Goal: Transaction & Acquisition: Purchase product/service

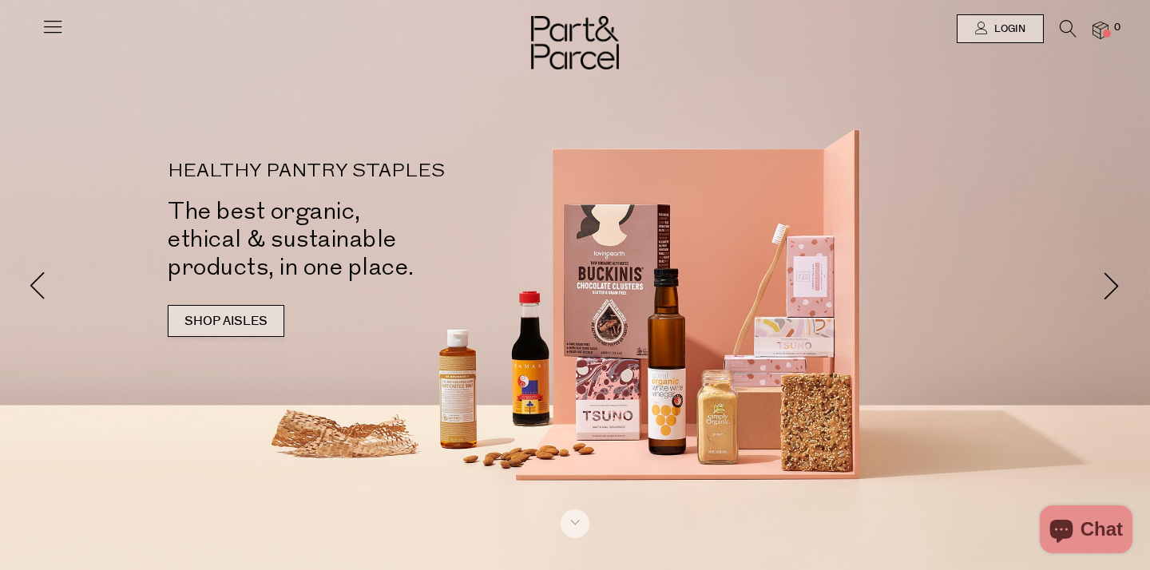
click at [236, 311] on link "SHOP AISLES" at bounding box center [226, 321] width 117 height 32
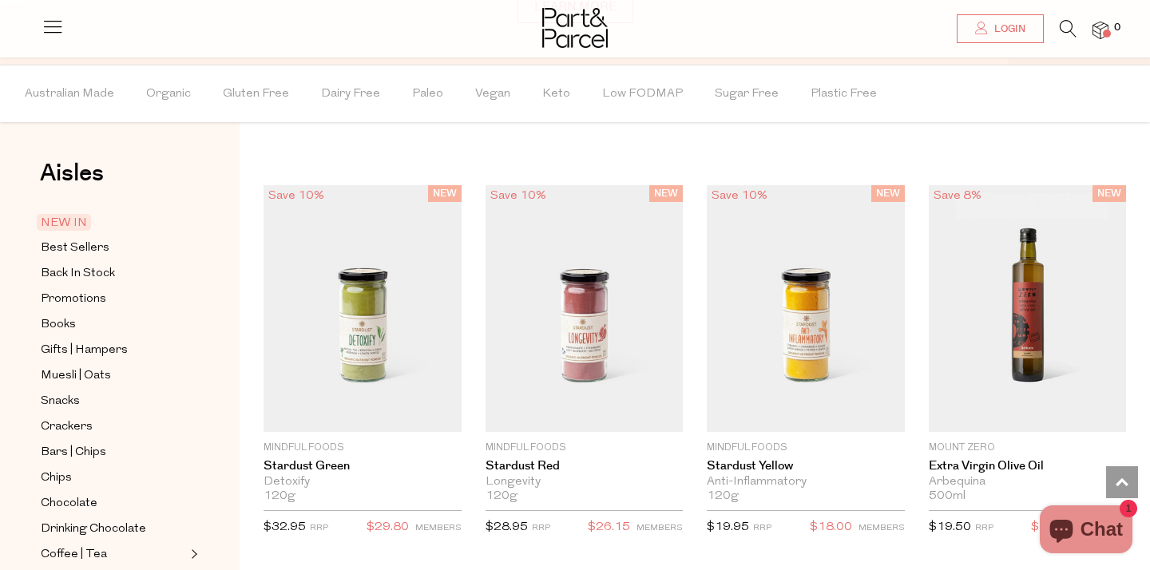
scroll to position [1203, 0]
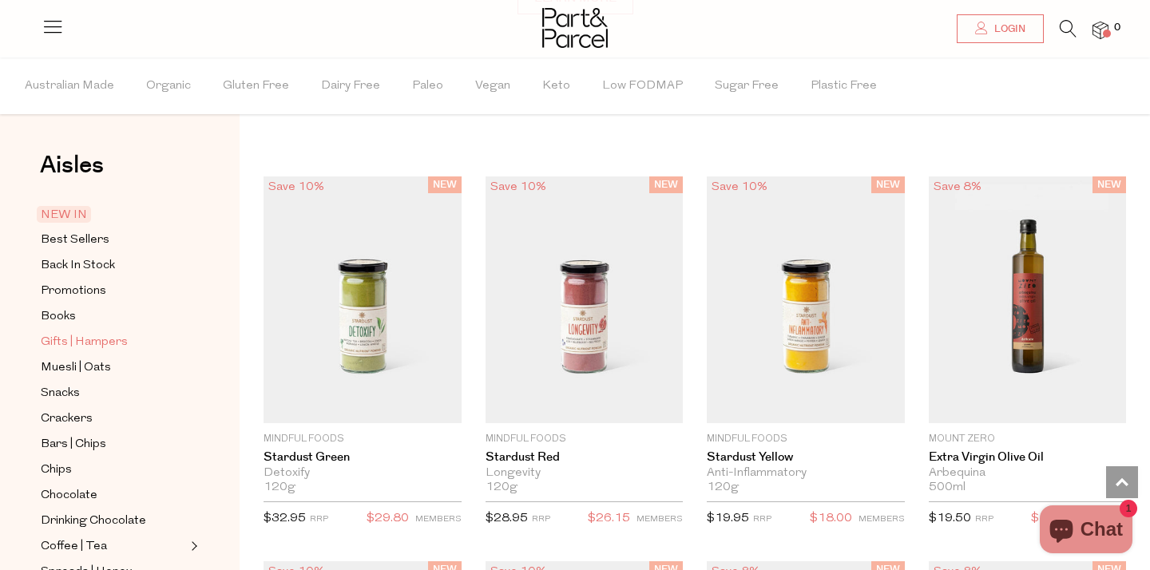
click at [104, 337] on span "Gifts | Hampers" at bounding box center [84, 342] width 87 height 19
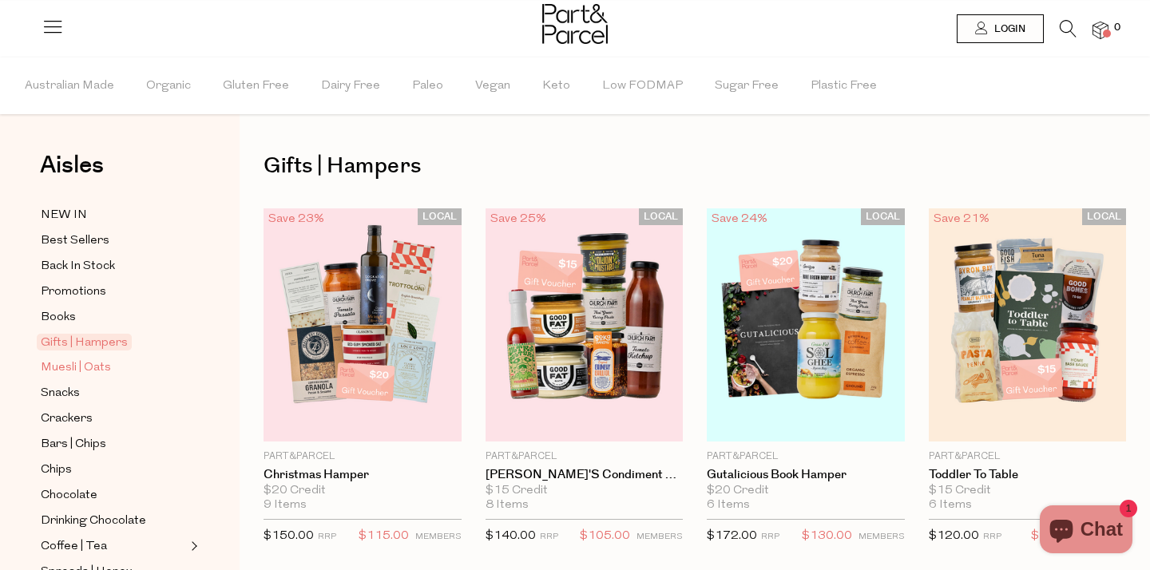
click at [81, 361] on span "Muesli | Oats" at bounding box center [76, 368] width 70 height 19
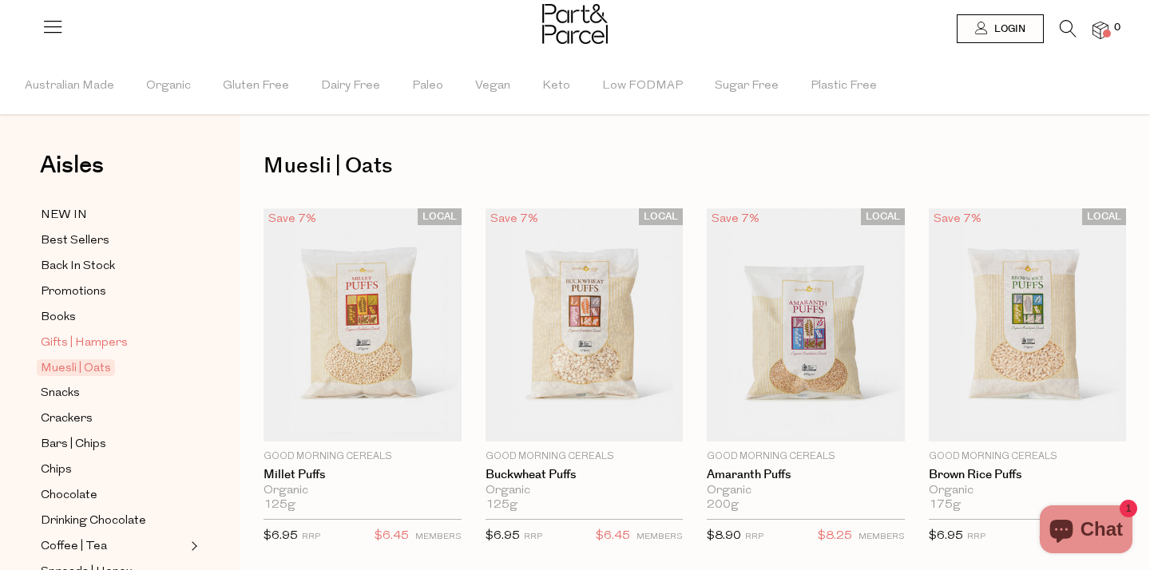
click at [81, 339] on span "Gifts | Hampers" at bounding box center [84, 343] width 87 height 19
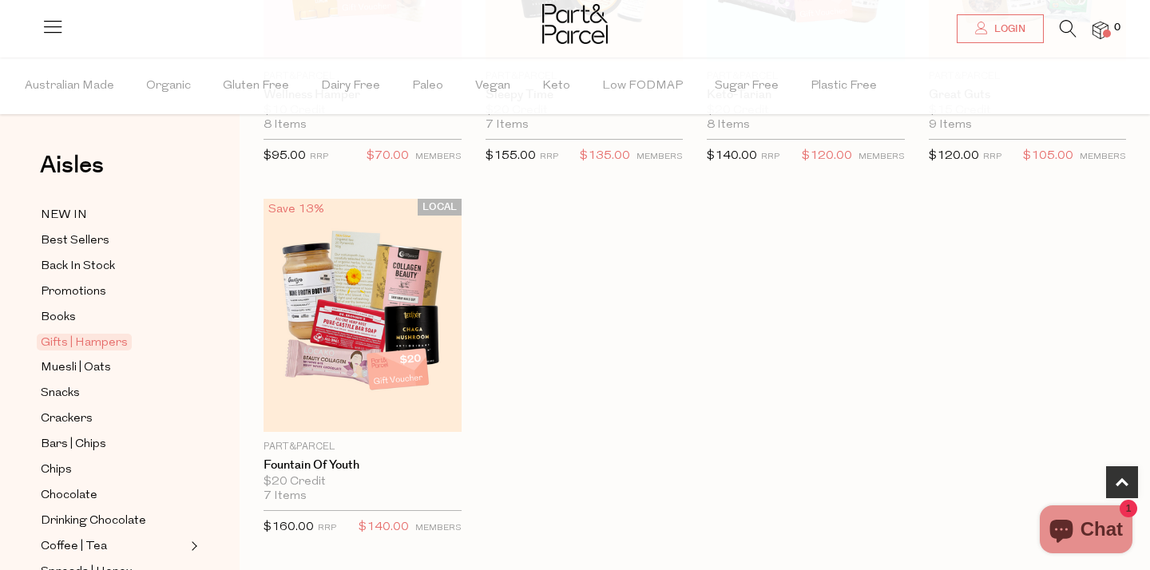
scroll to position [753, 0]
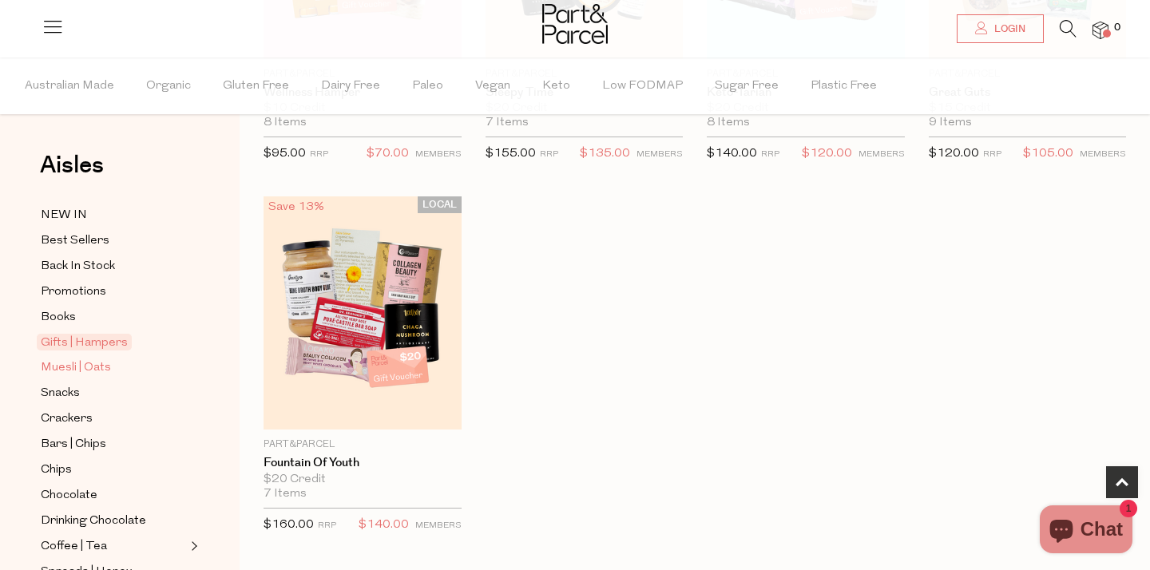
click at [89, 365] on span "Muesli | Oats" at bounding box center [76, 368] width 70 height 19
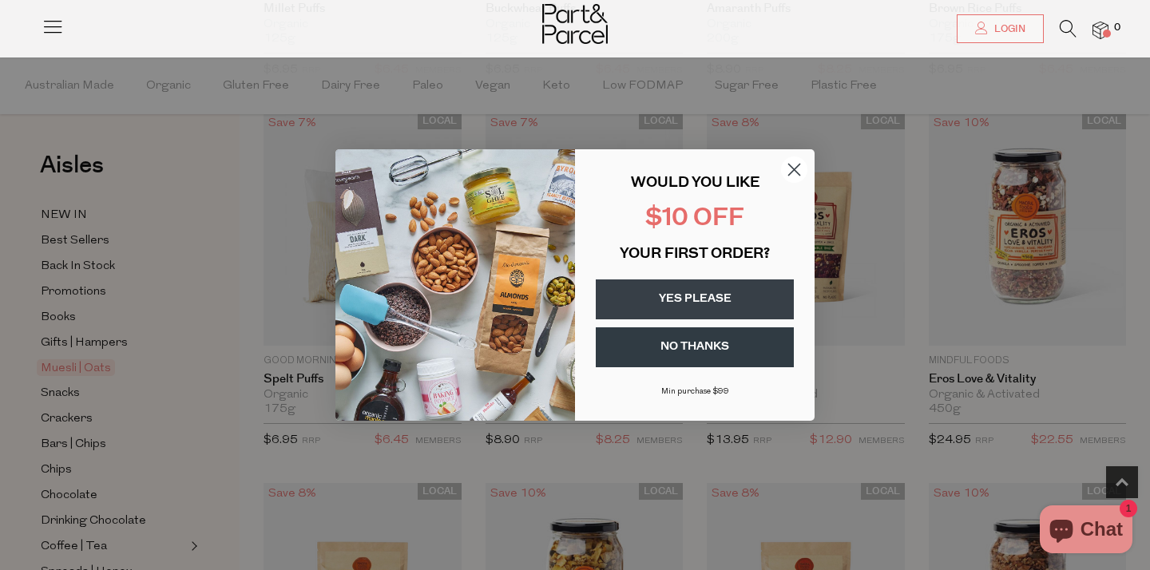
scroll to position [512, 0]
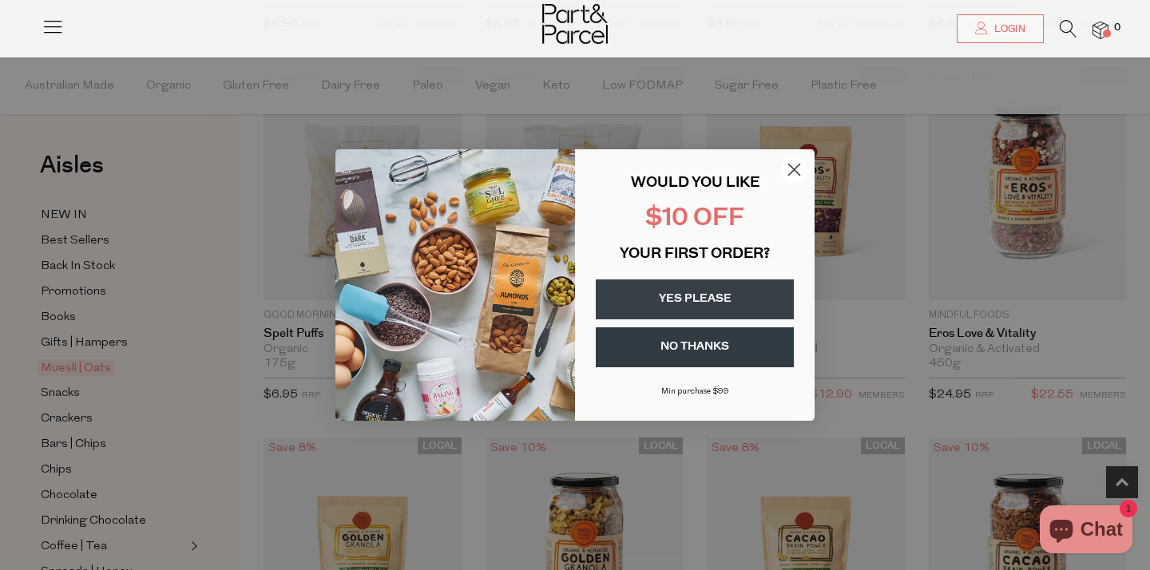
click at [794, 168] on circle "Close dialog" at bounding box center [794, 170] width 26 height 26
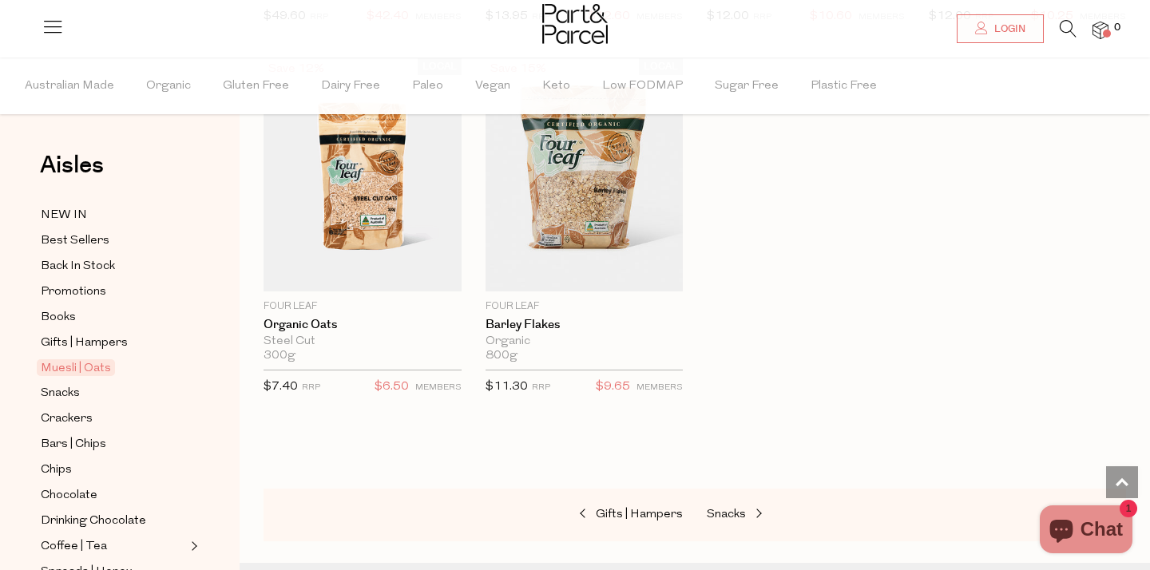
scroll to position [4626, 0]
click at [59, 391] on span "Snacks" at bounding box center [60, 393] width 39 height 19
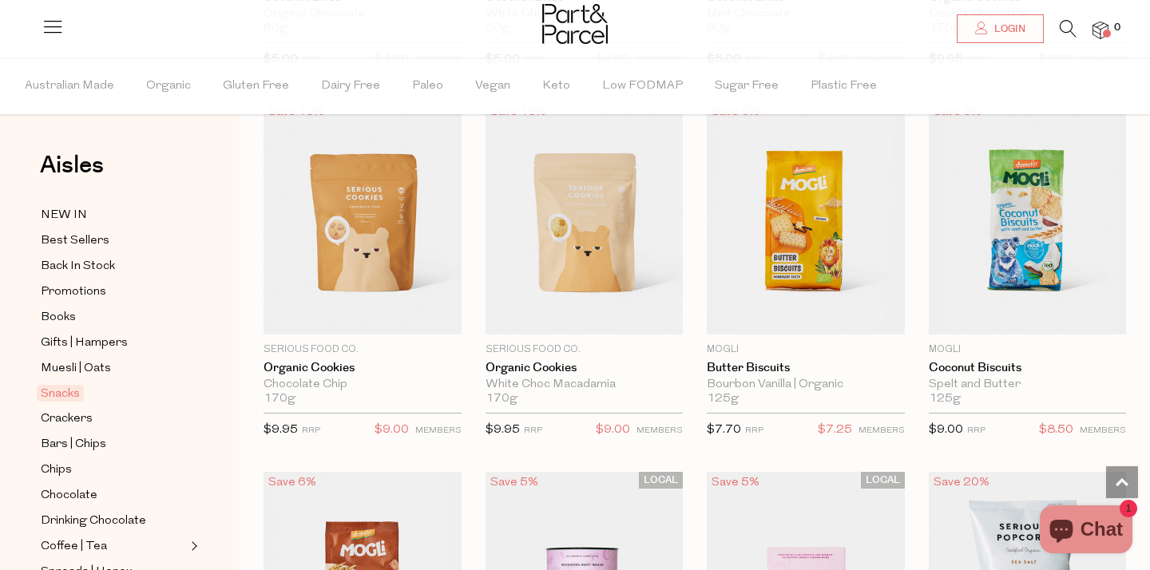
scroll to position [3101, 0]
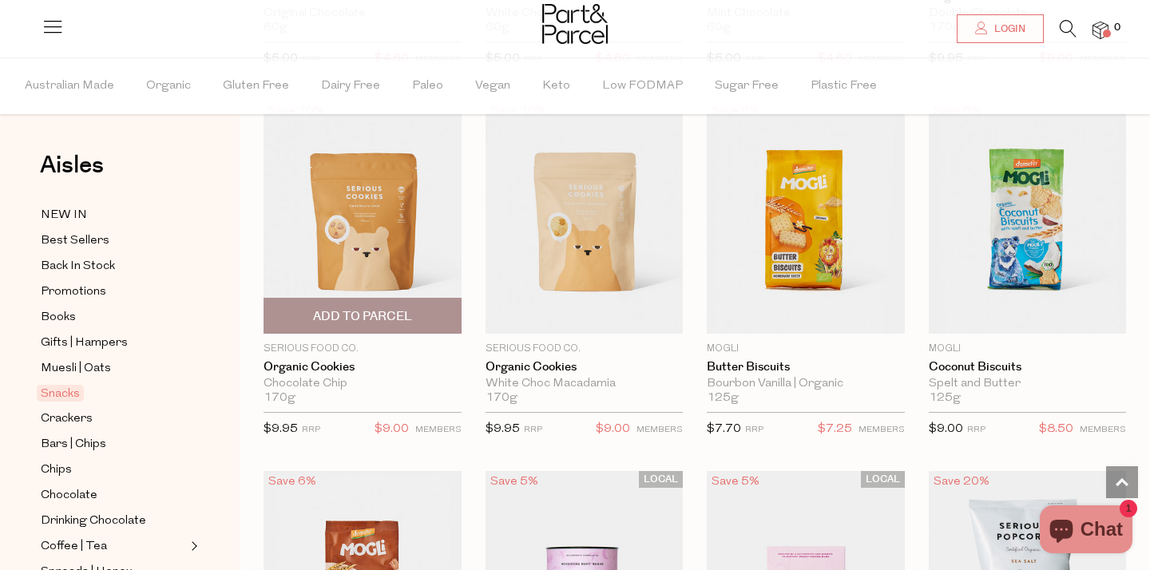
click at [398, 315] on span "Add To Parcel" at bounding box center [362, 316] width 99 height 17
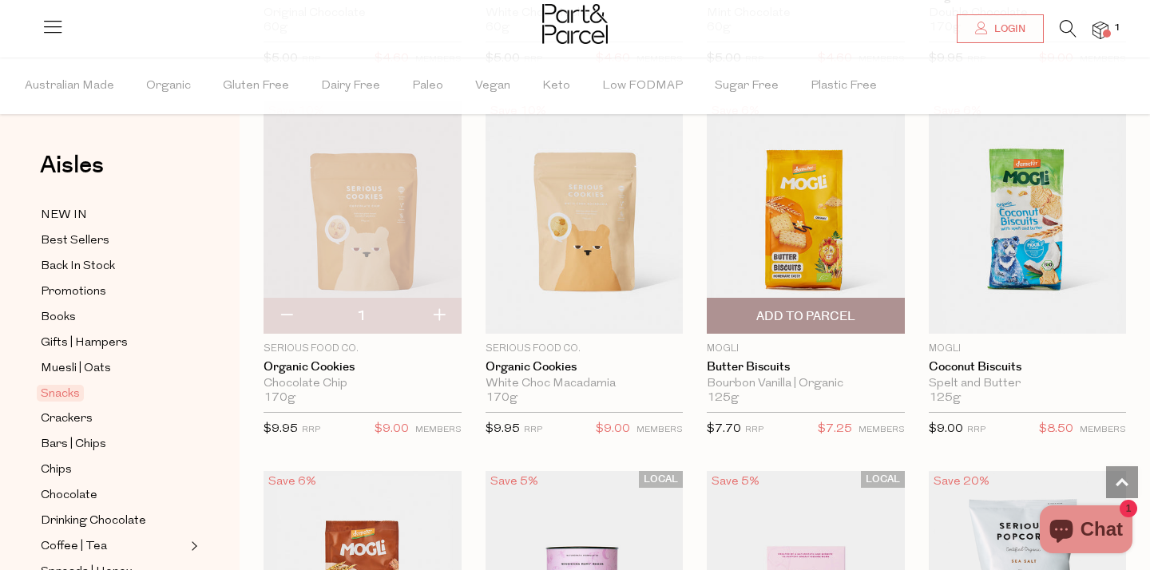
click at [812, 309] on span "Add To Parcel" at bounding box center [805, 316] width 99 height 17
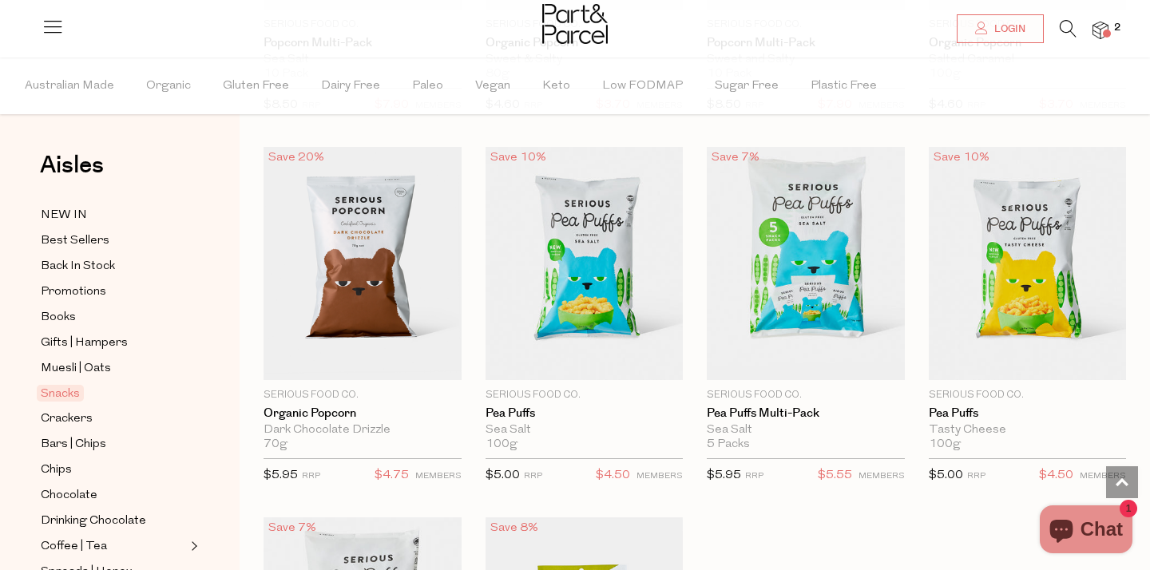
scroll to position [4171, 0]
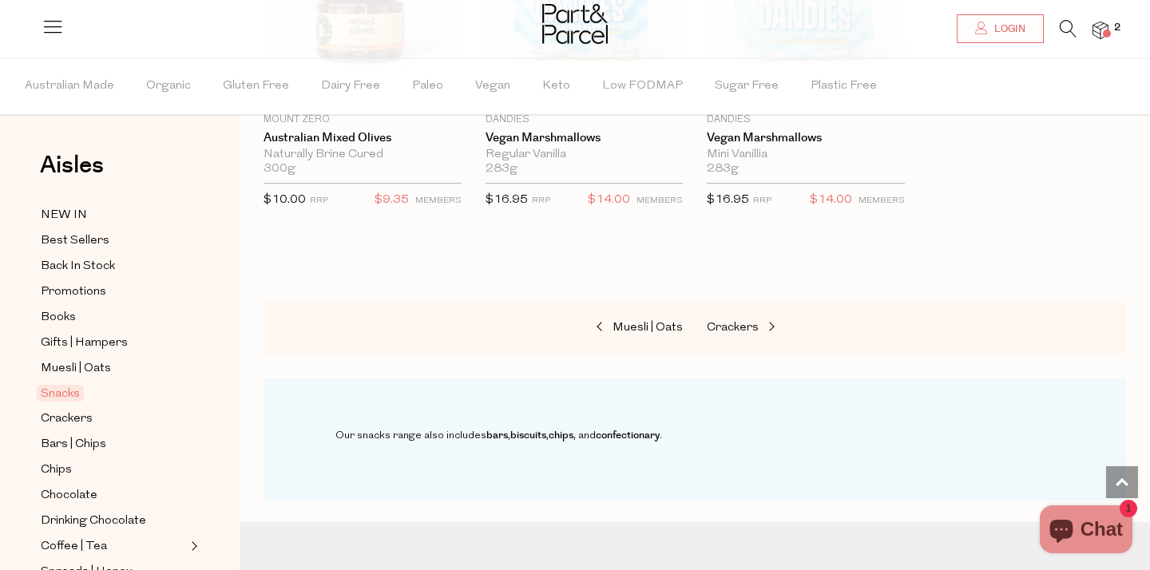
scroll to position [6296, 0]
click at [58, 414] on span "Crackers" at bounding box center [67, 419] width 52 height 19
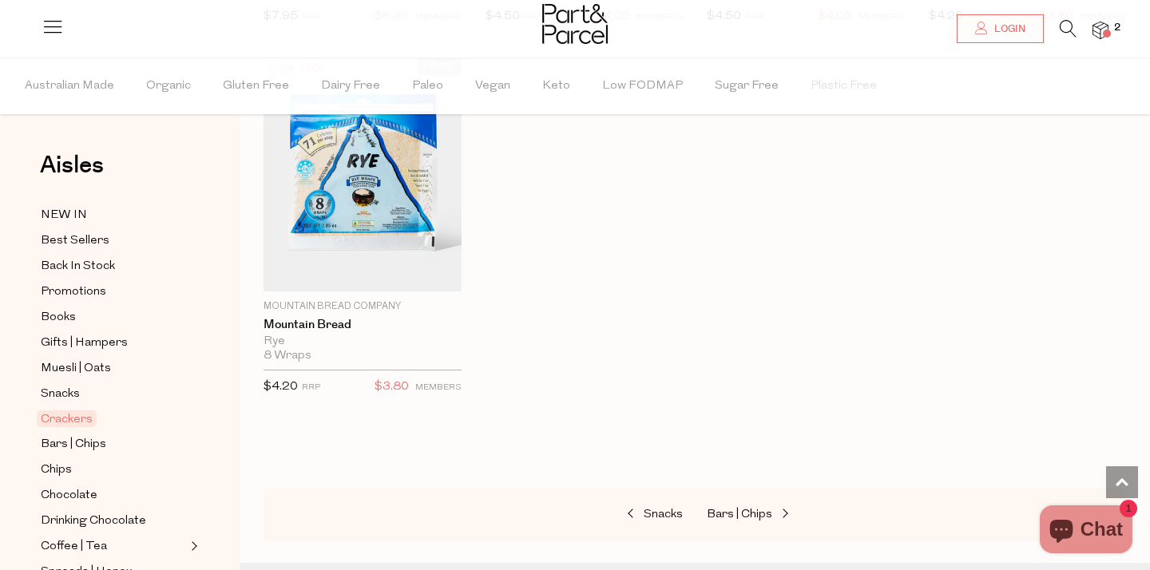
scroll to position [3573, 0]
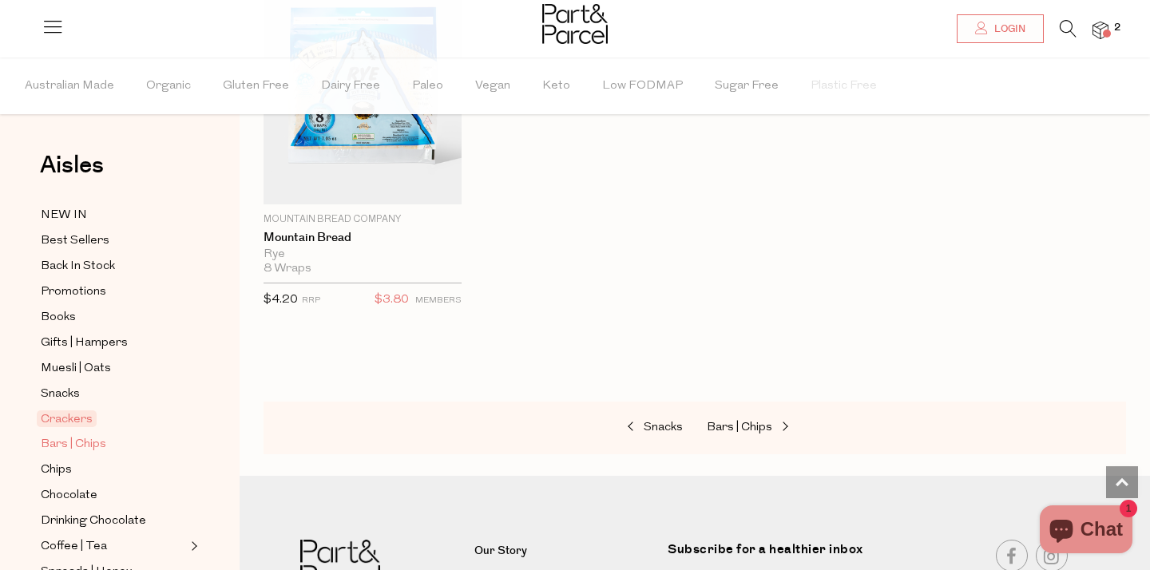
click at [74, 442] on span "Bars | Chips" at bounding box center [73, 444] width 65 height 19
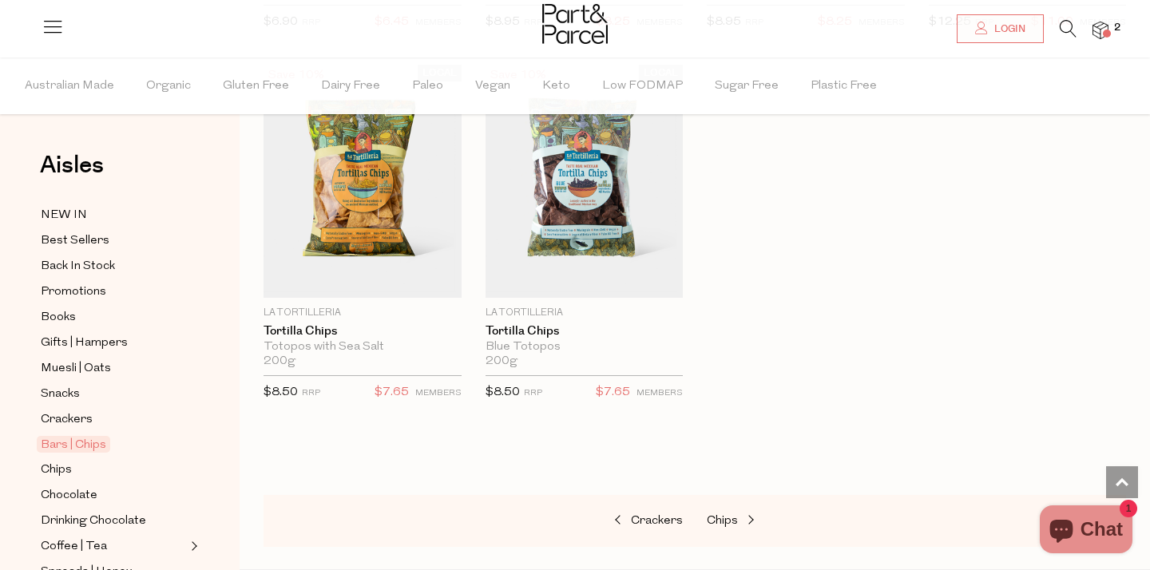
scroll to position [6517, 0]
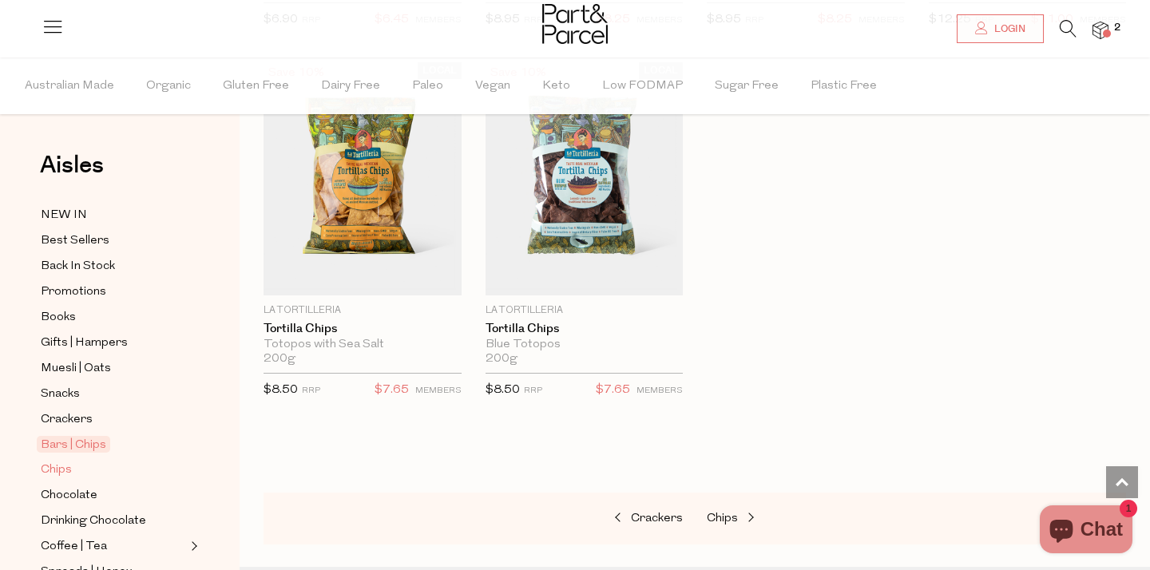
click at [58, 470] on span "Chips" at bounding box center [56, 470] width 31 height 19
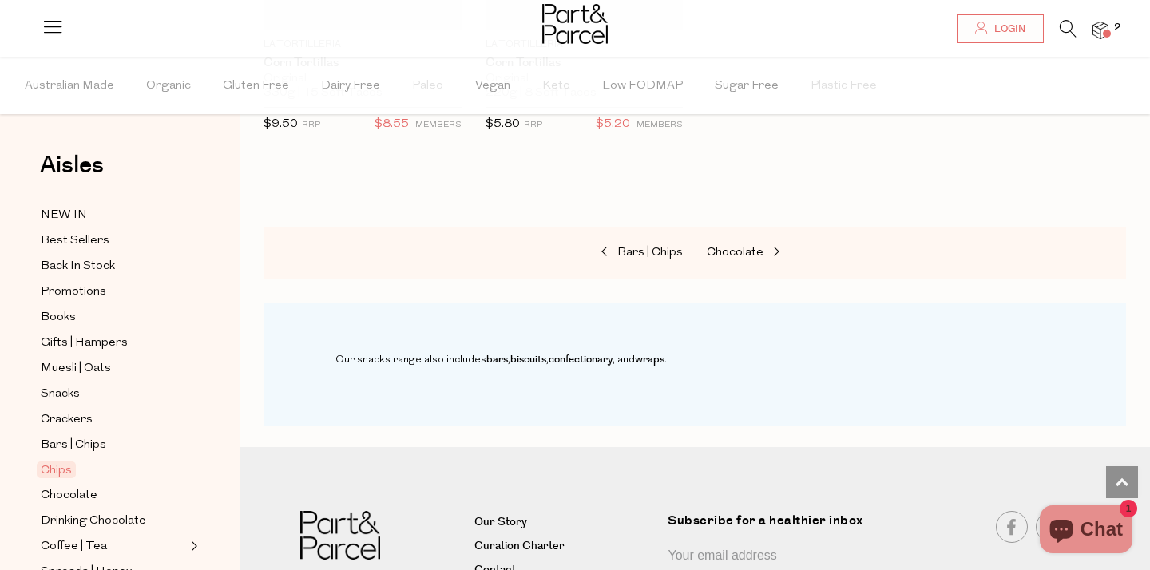
scroll to position [2071, 0]
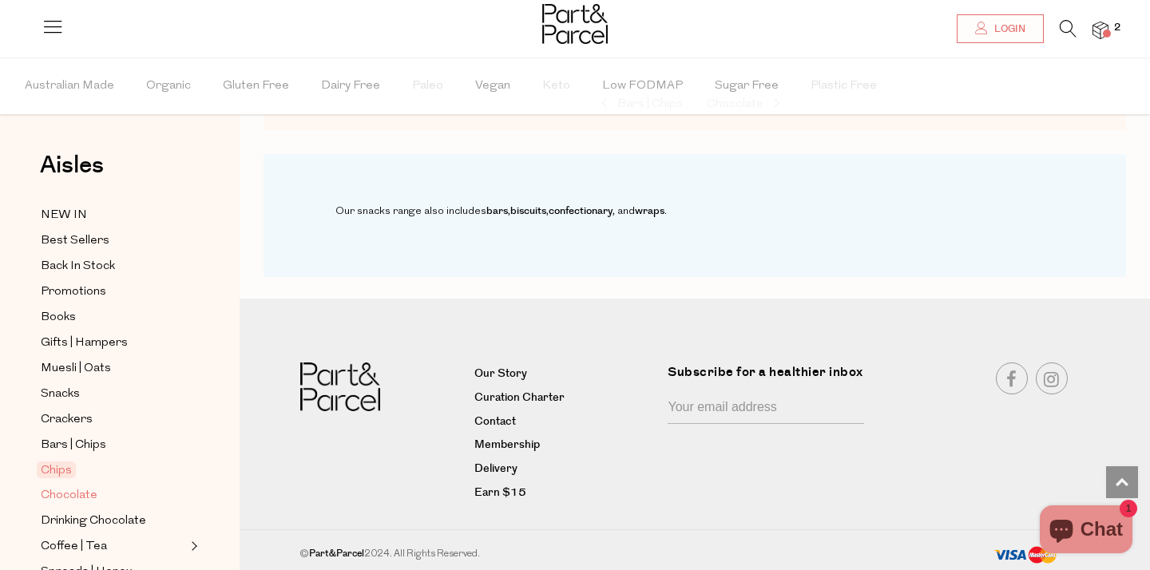
click at [74, 501] on span "Chocolate" at bounding box center [69, 495] width 57 height 19
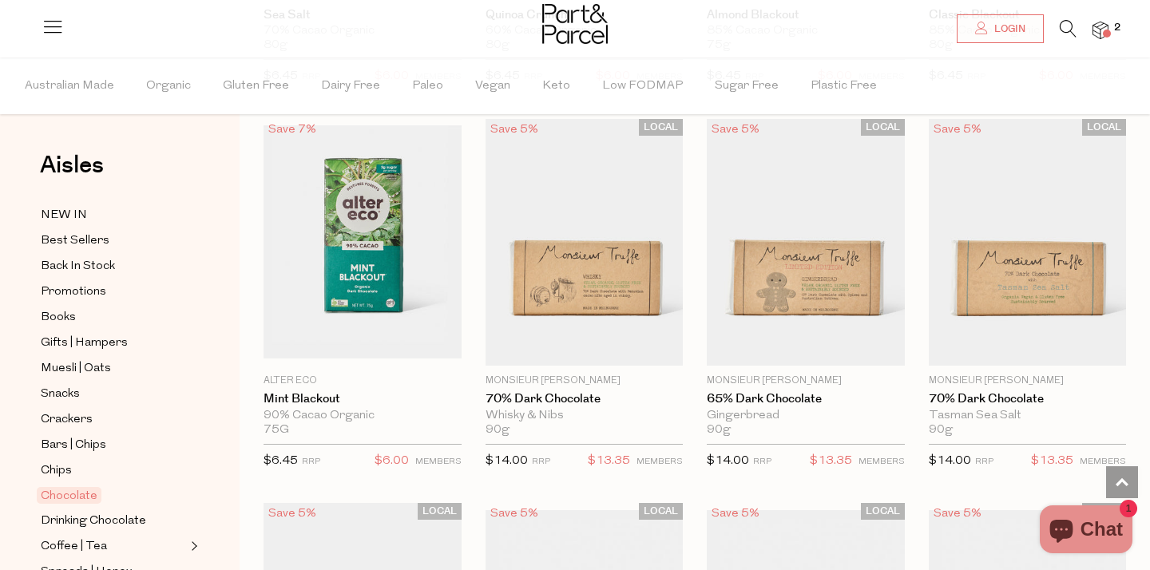
scroll to position [2327, 0]
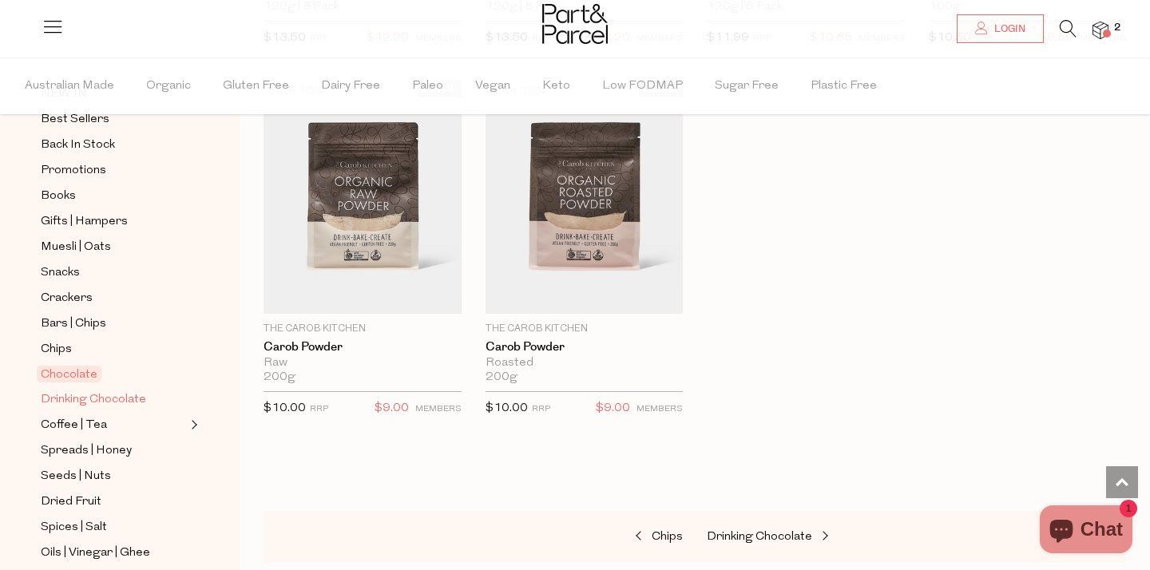
scroll to position [161, 0]
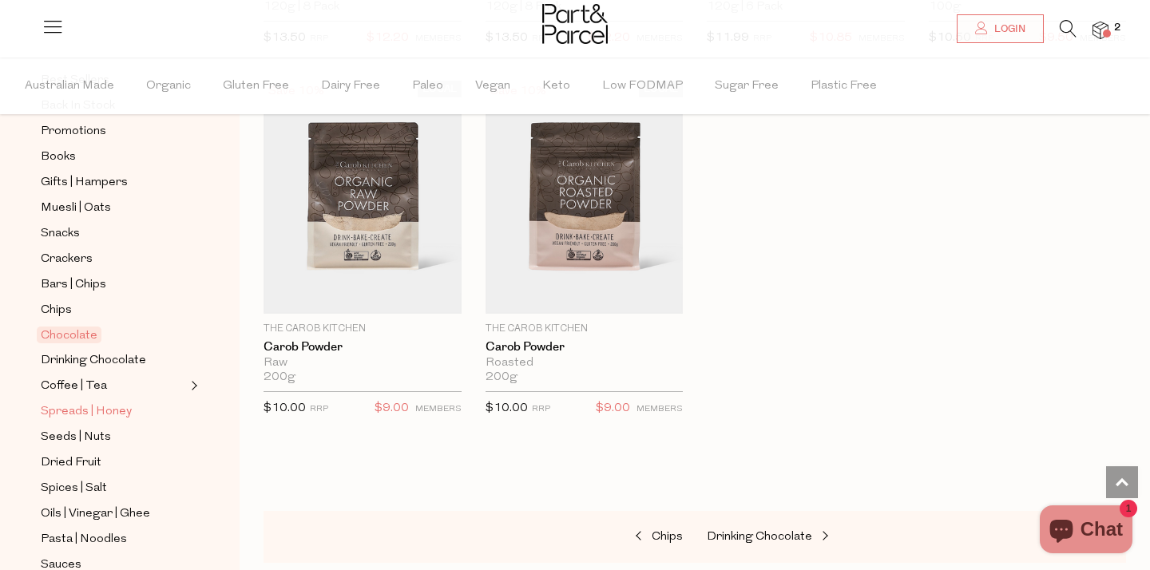
click at [81, 411] on span "Spreads | Honey" at bounding box center [86, 412] width 91 height 19
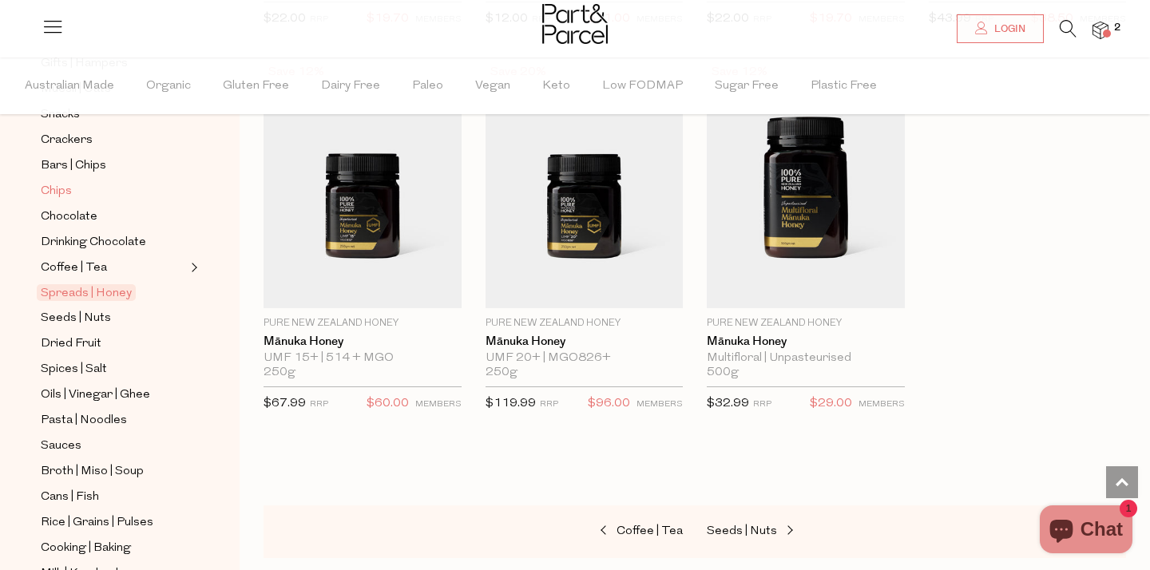
scroll to position [287, 0]
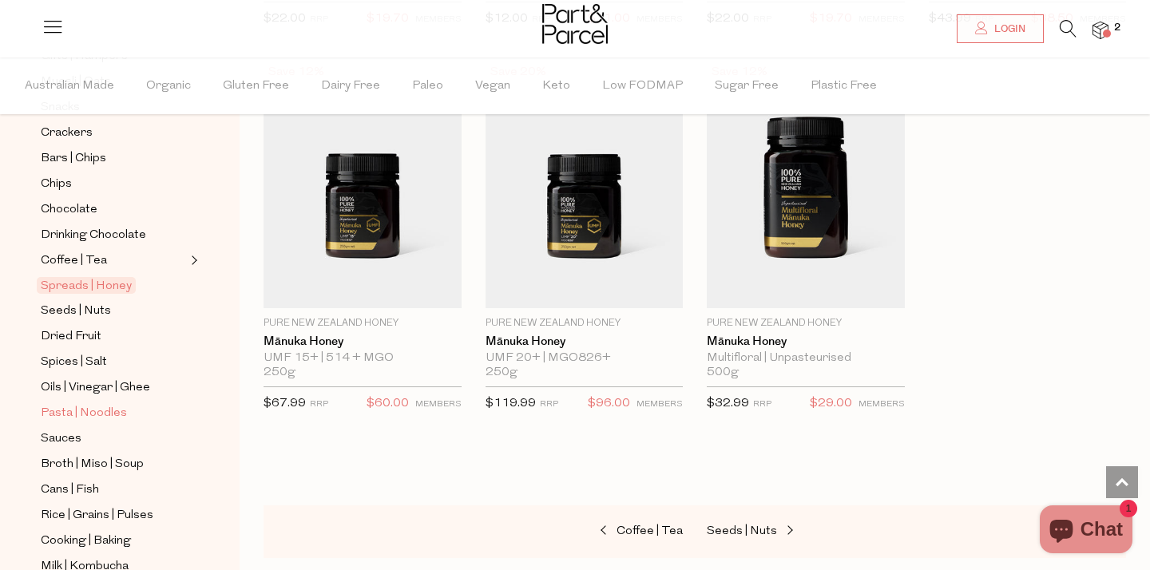
click at [58, 412] on span "Pasta | Noodles" at bounding box center [84, 413] width 86 height 19
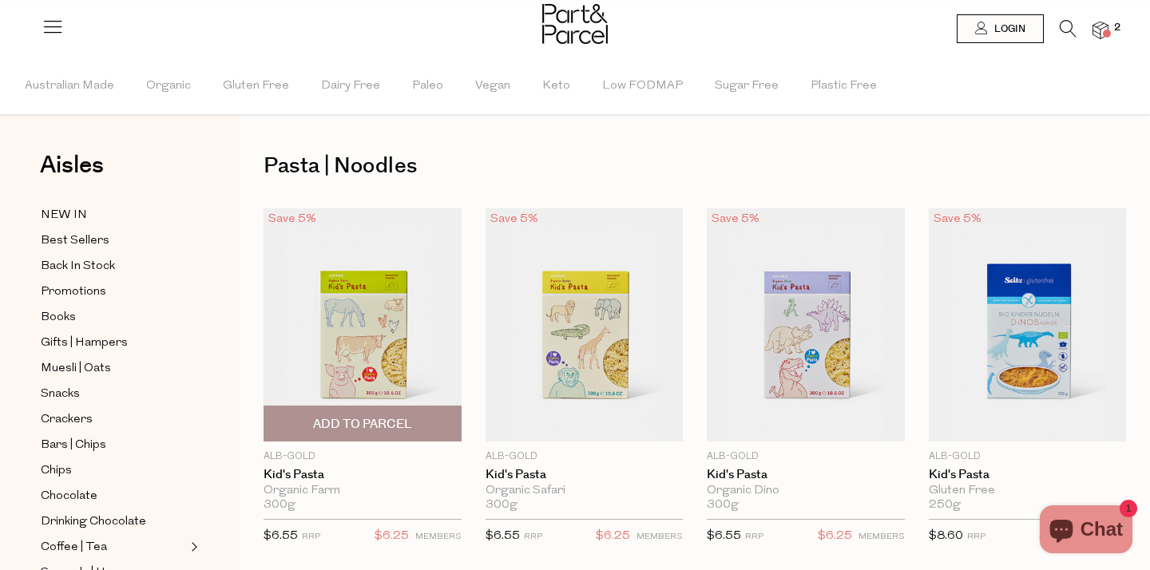
click at [375, 423] on span "Add To Parcel" at bounding box center [362, 424] width 99 height 17
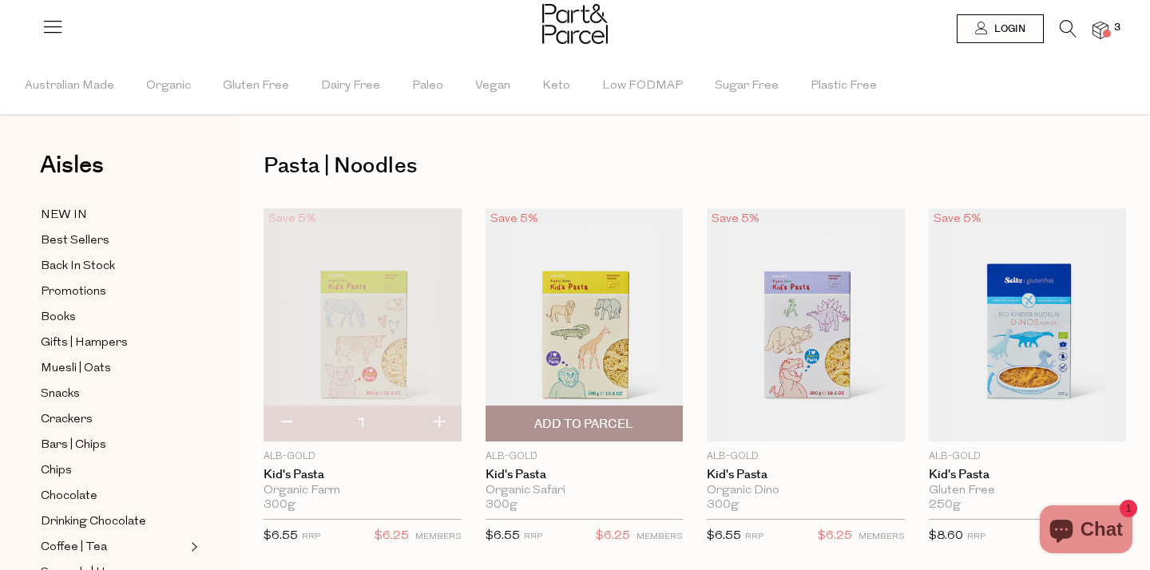
click at [553, 420] on span "Add To Parcel" at bounding box center [583, 424] width 99 height 17
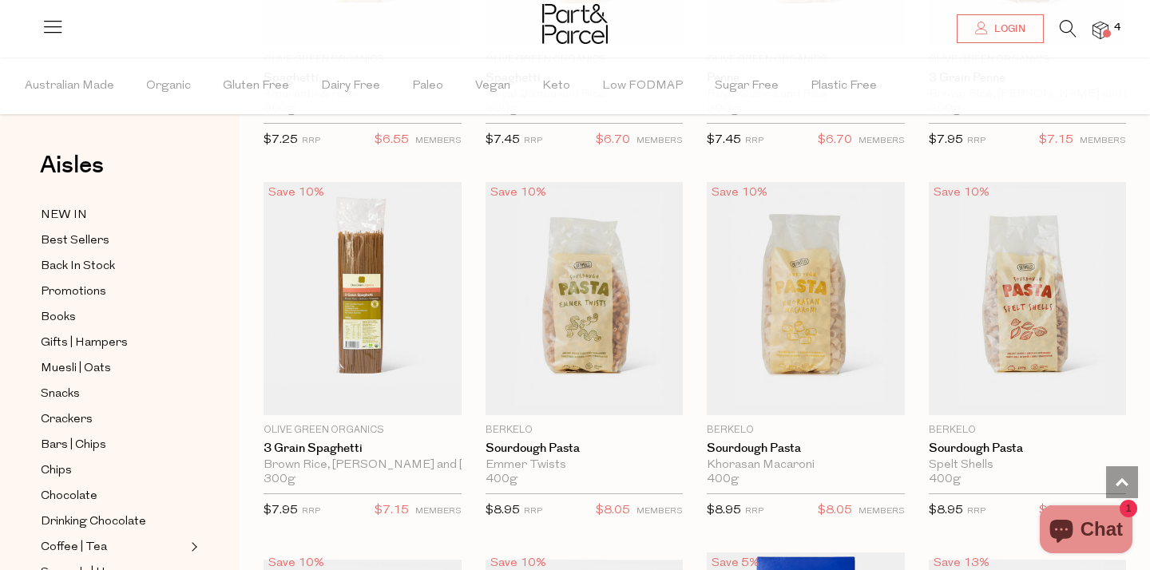
scroll to position [1506, 0]
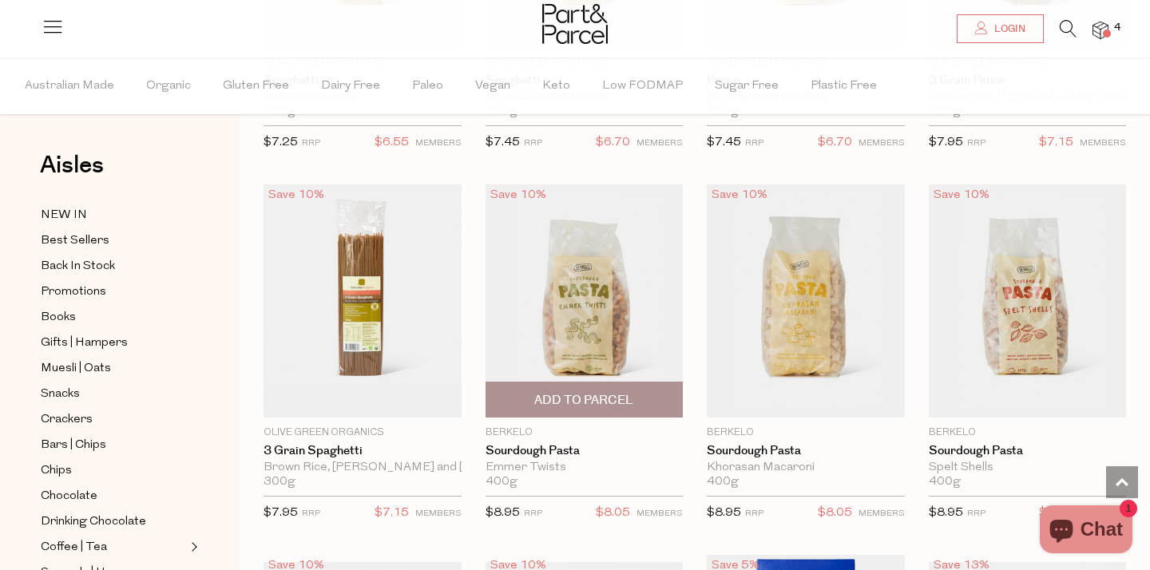
click at [596, 395] on span "Add To Parcel" at bounding box center [583, 400] width 99 height 17
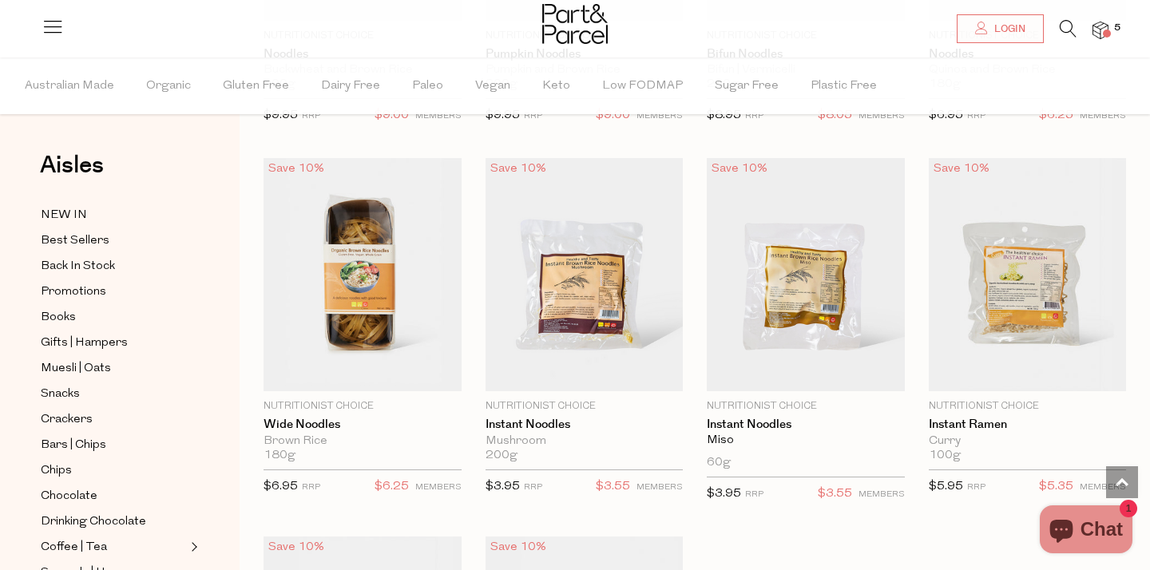
scroll to position [4142, 0]
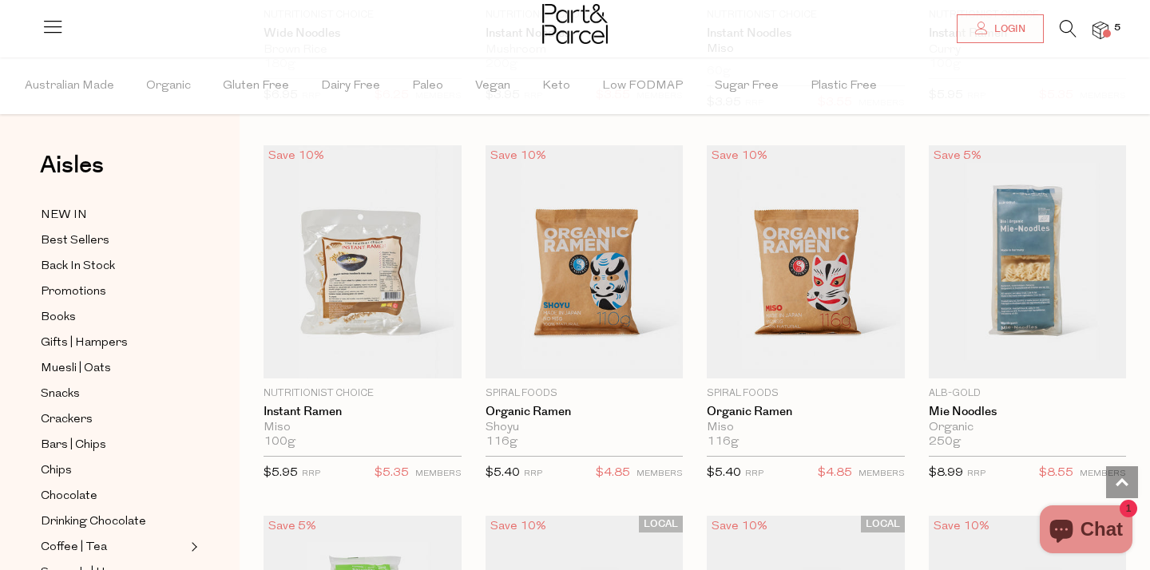
scroll to position [4488, 0]
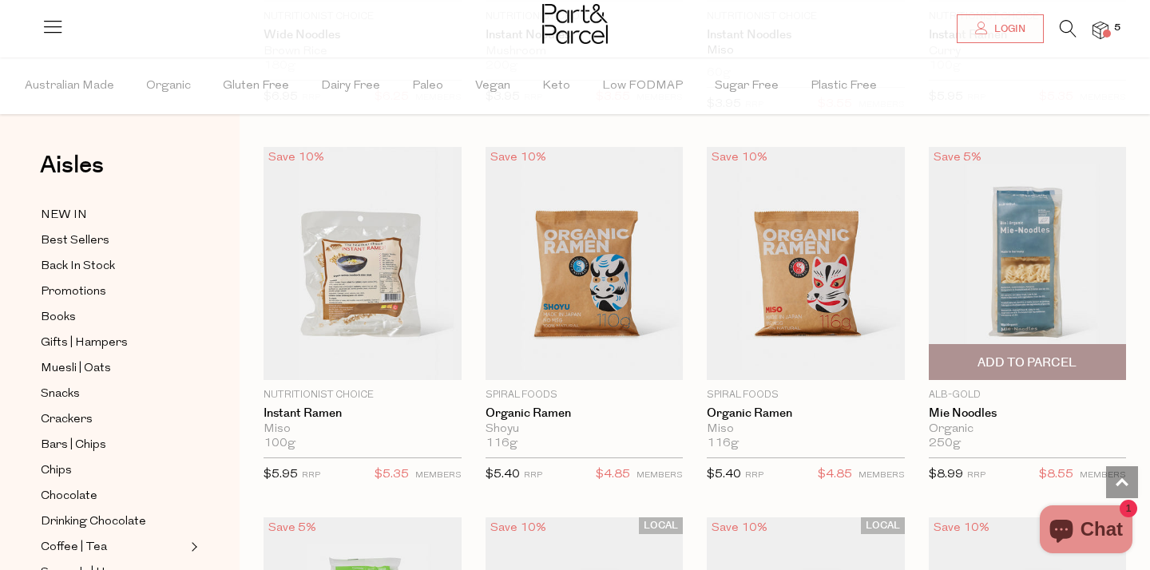
click at [982, 356] on span "Add To Parcel" at bounding box center [1027, 363] width 99 height 17
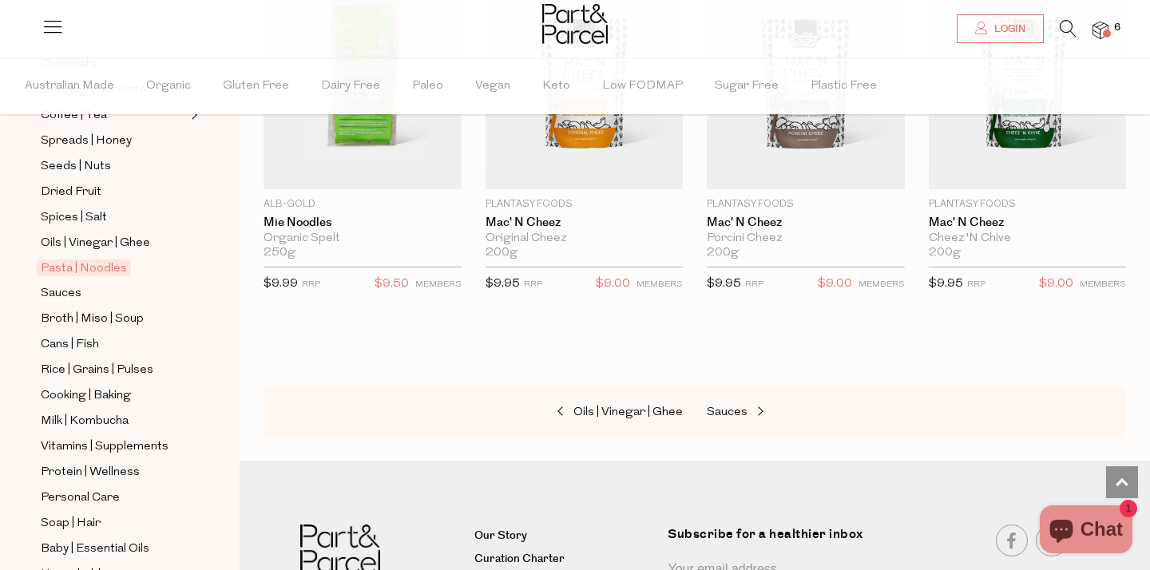
scroll to position [435, 0]
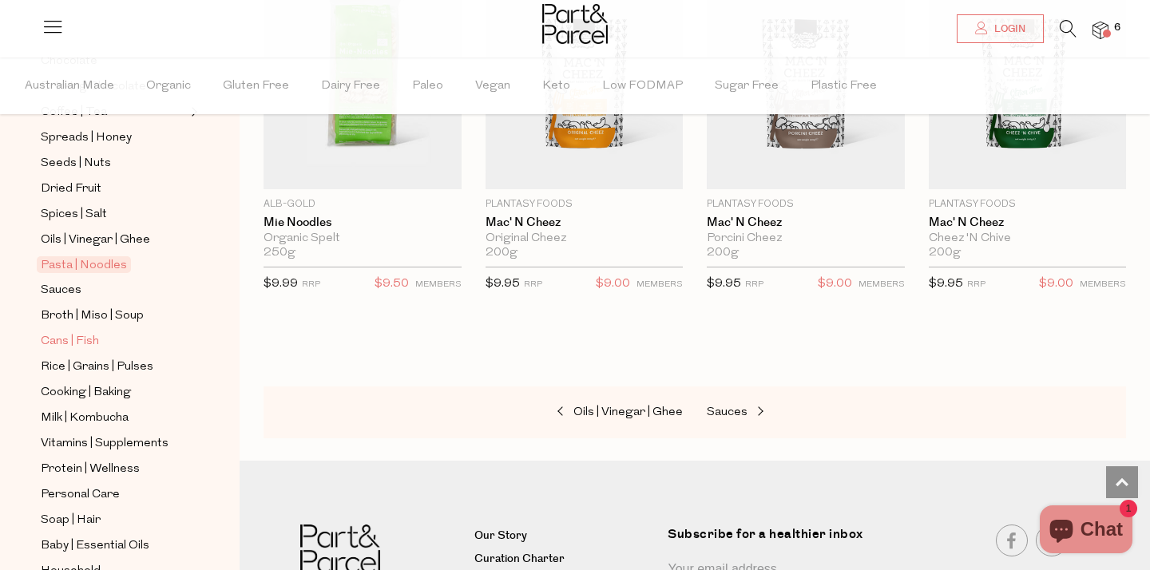
click at [80, 342] on span "Cans | Fish" at bounding box center [70, 341] width 58 height 19
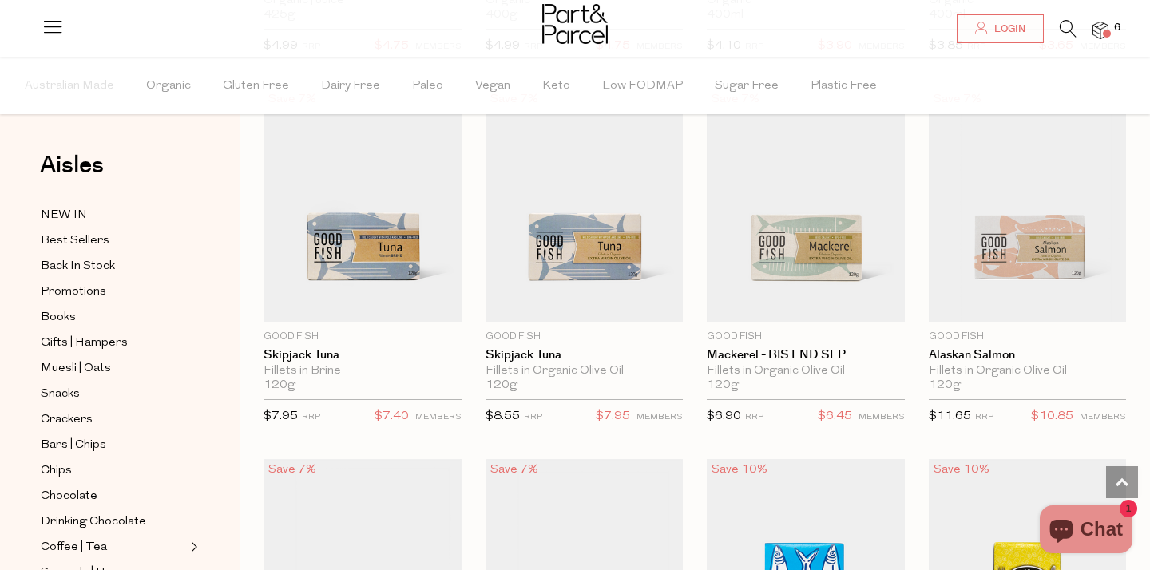
scroll to position [1610, 0]
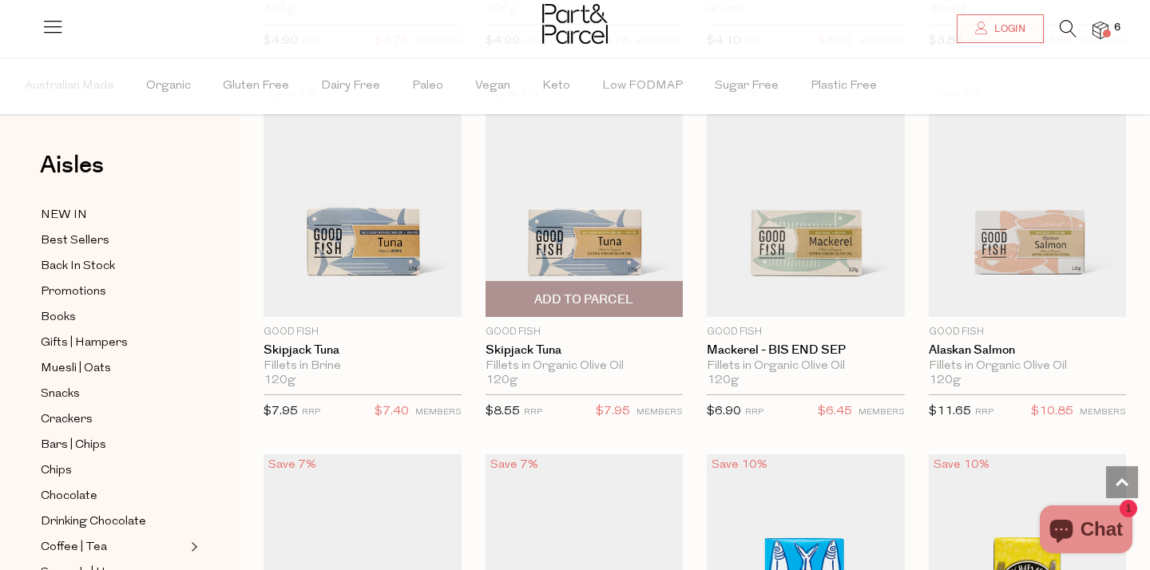
click at [589, 303] on span "Add To Parcel" at bounding box center [583, 300] width 99 height 17
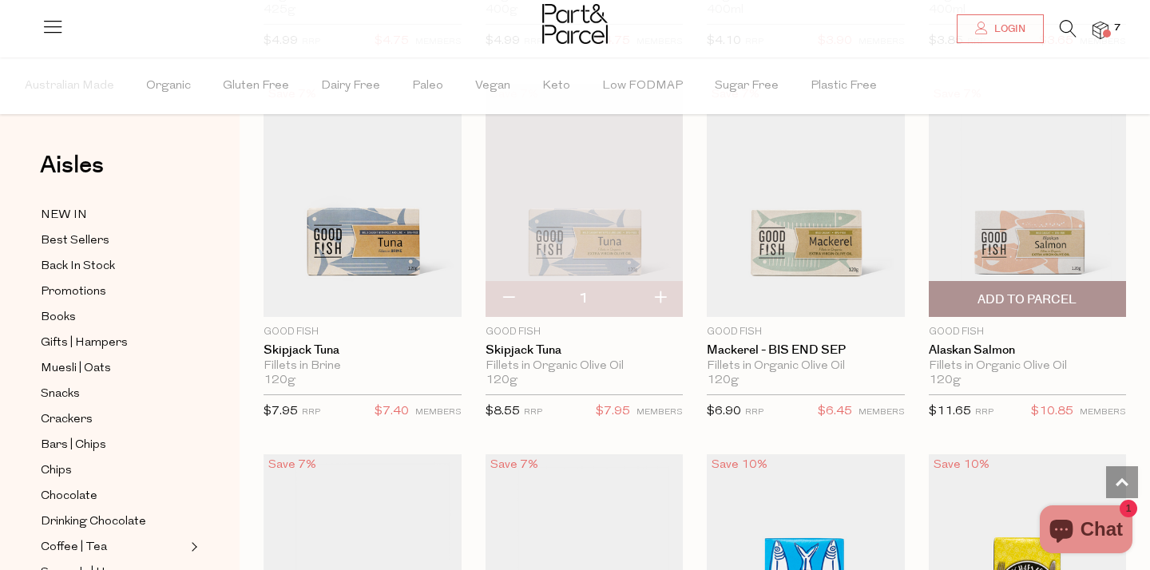
click at [978, 302] on span "Add To Parcel" at bounding box center [1027, 300] width 99 height 17
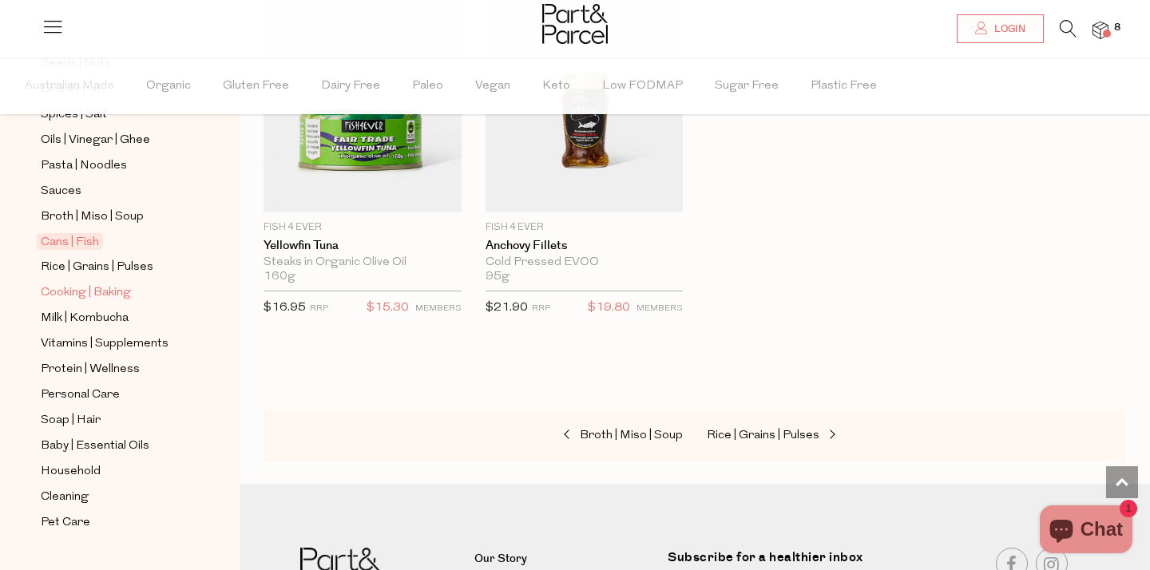
scroll to position [536, 0]
click at [97, 263] on span "Rice | Grains | Pulses" at bounding box center [97, 266] width 113 height 19
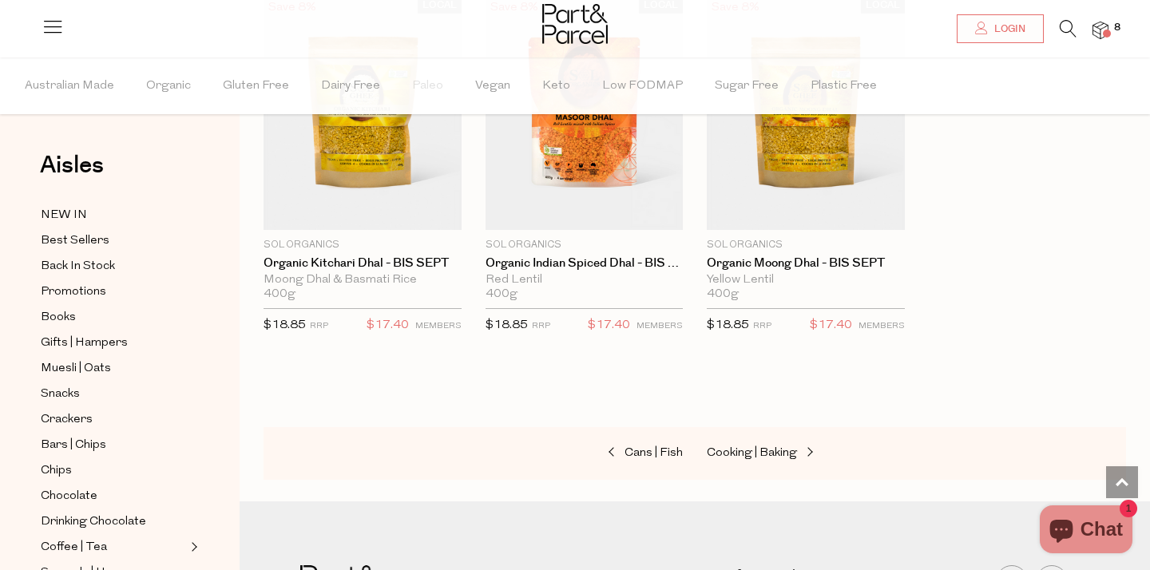
scroll to position [3588, 0]
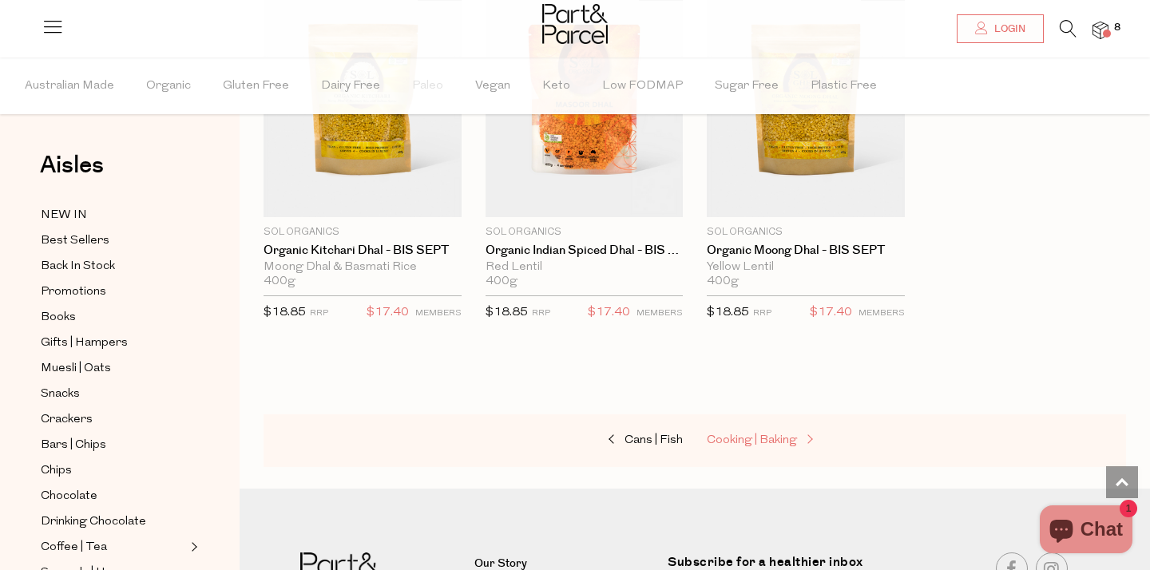
click at [754, 434] on span "Cooking | Baking" at bounding box center [752, 440] width 90 height 12
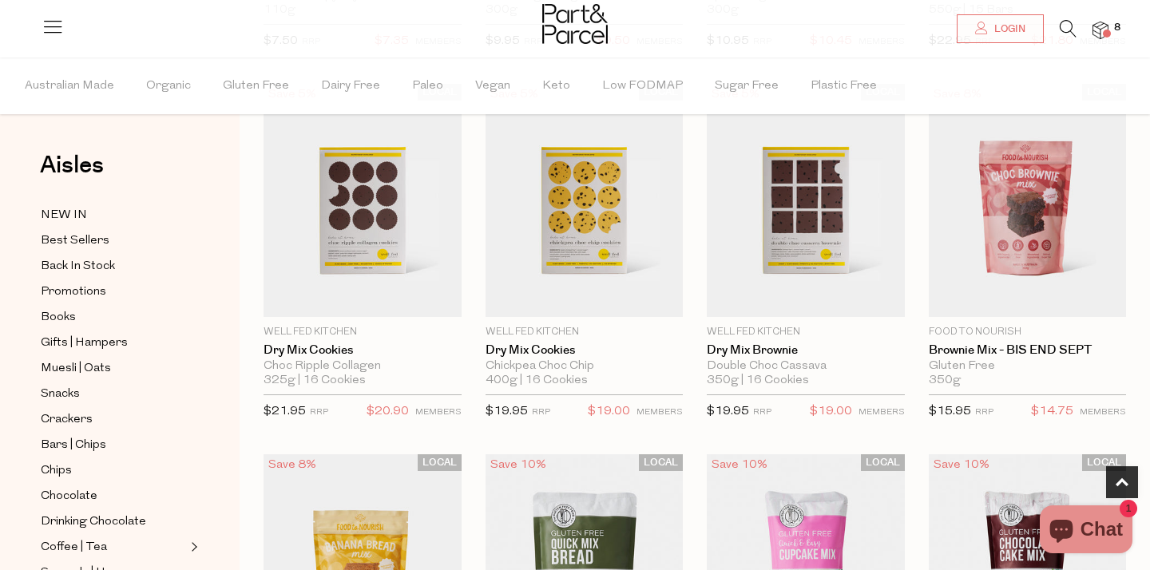
scroll to position [506, 0]
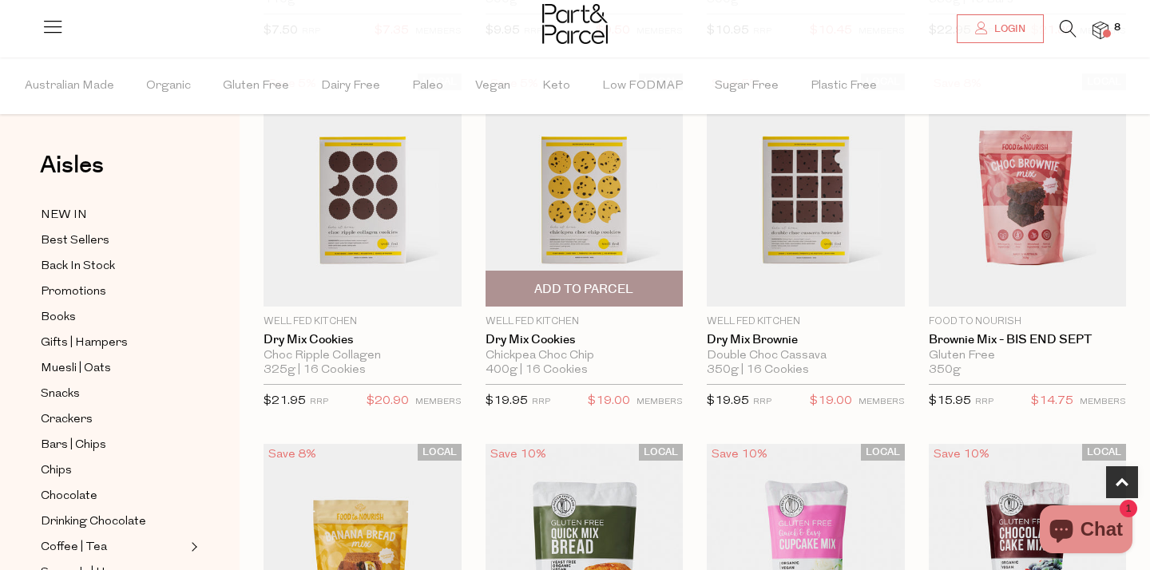
click at [600, 289] on span "Add To Parcel" at bounding box center [583, 289] width 99 height 17
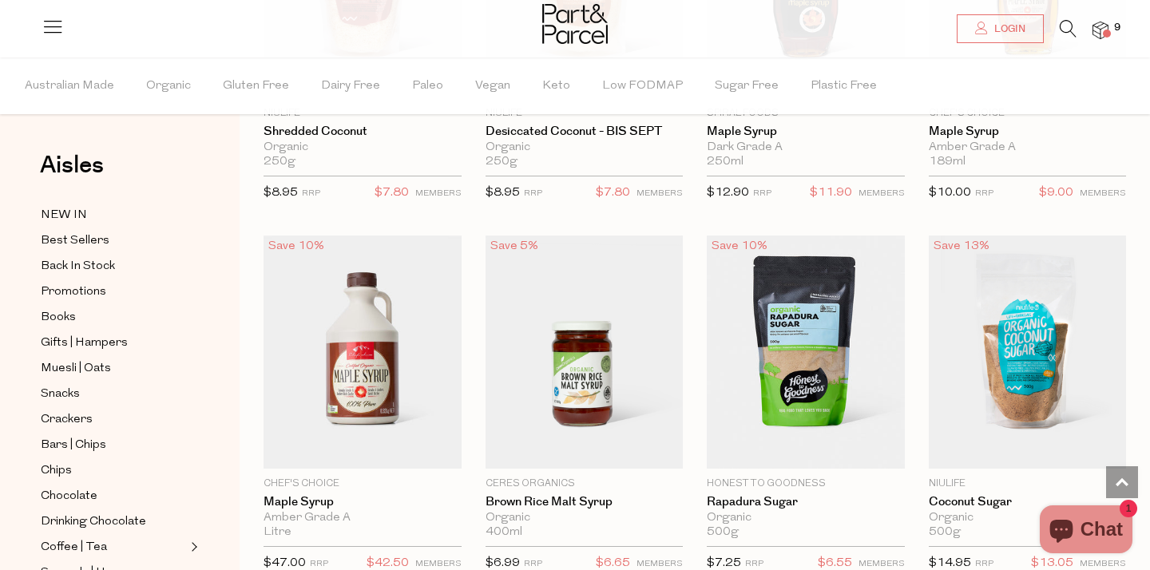
scroll to position [3328, 0]
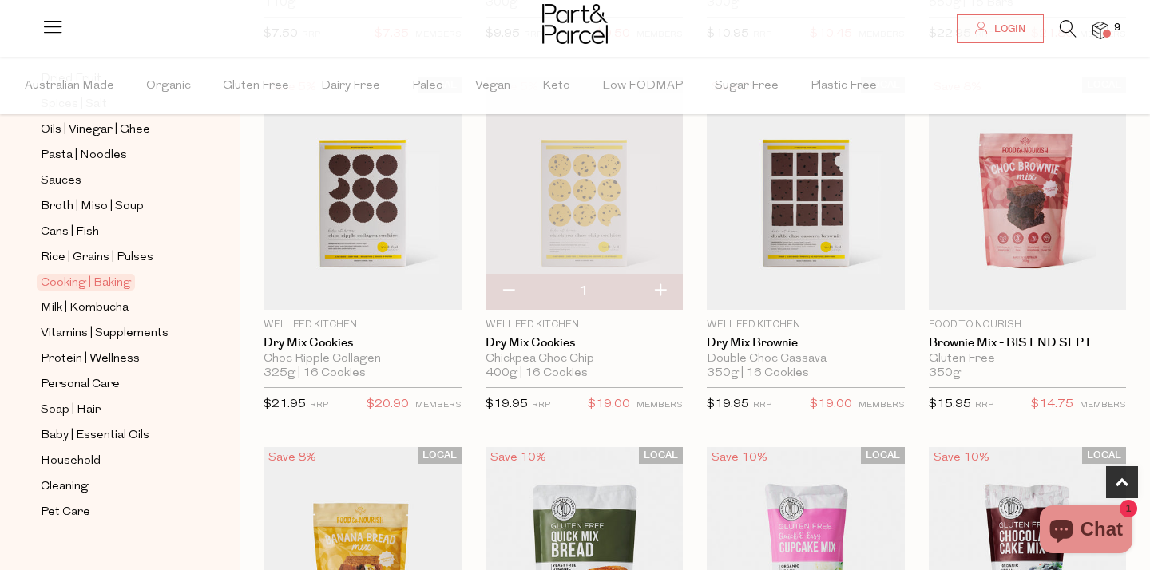
scroll to position [547, 0]
click at [62, 379] on span "Personal Care" at bounding box center [80, 383] width 79 height 19
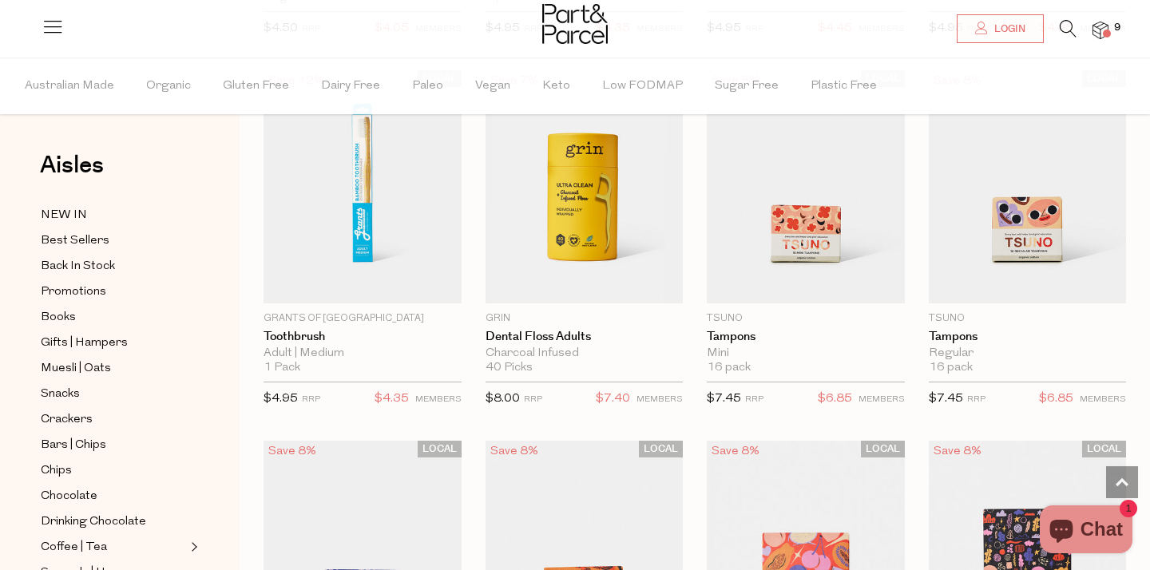
scroll to position [3105, 0]
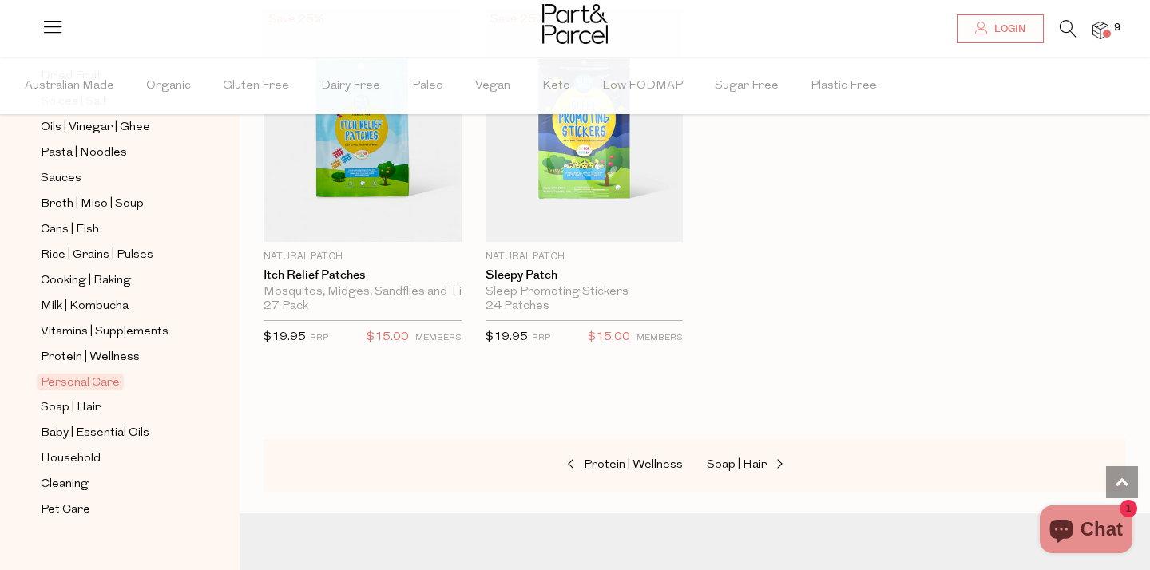
scroll to position [567, 0]
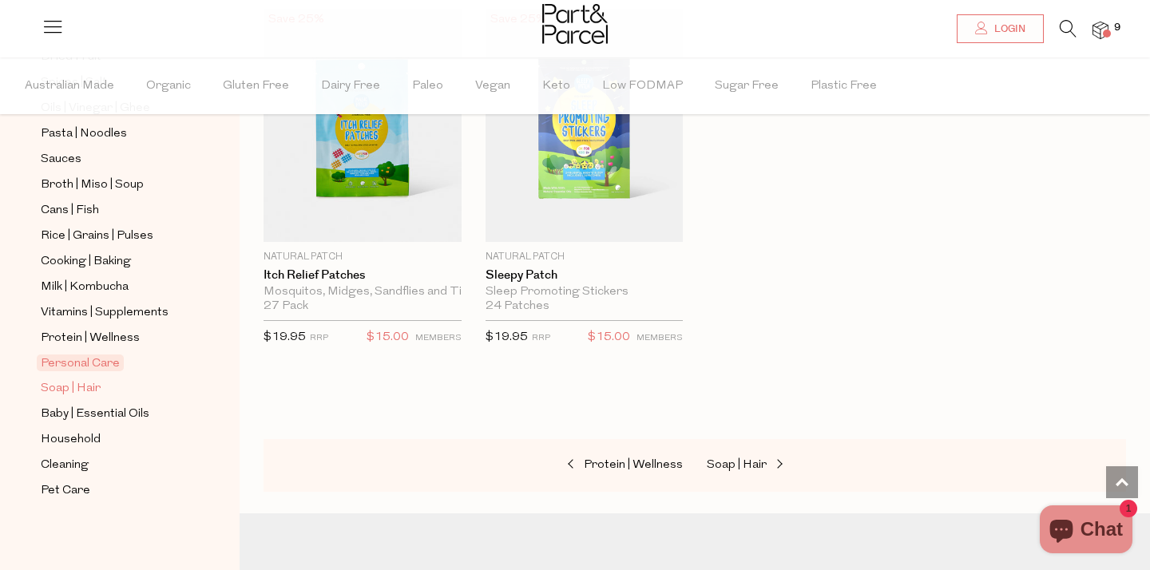
click at [48, 387] on span "Soap | Hair" at bounding box center [71, 388] width 60 height 19
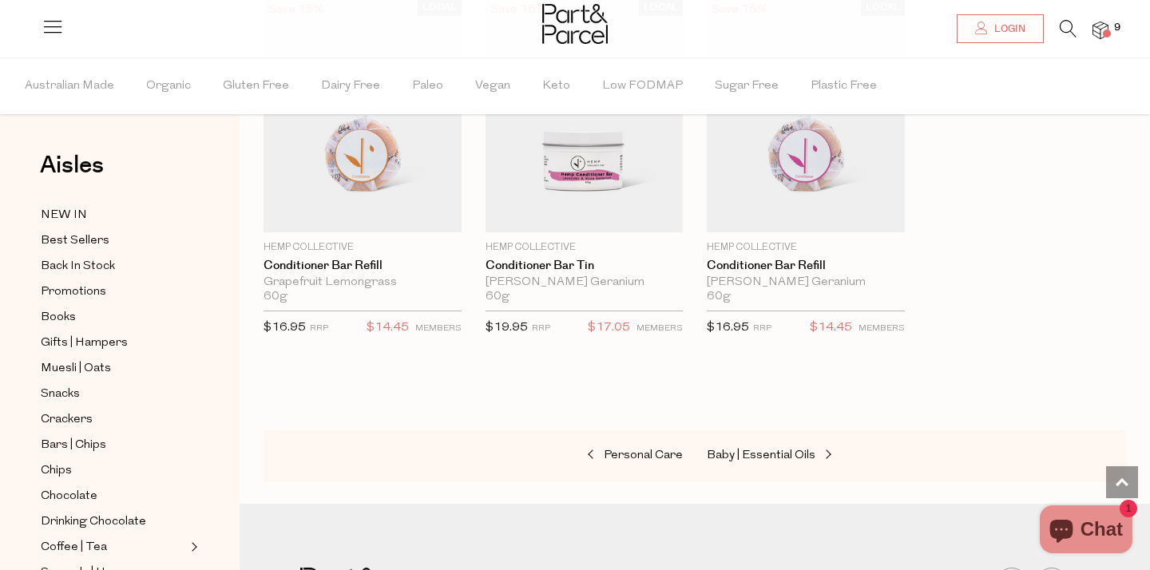
scroll to position [4289, 0]
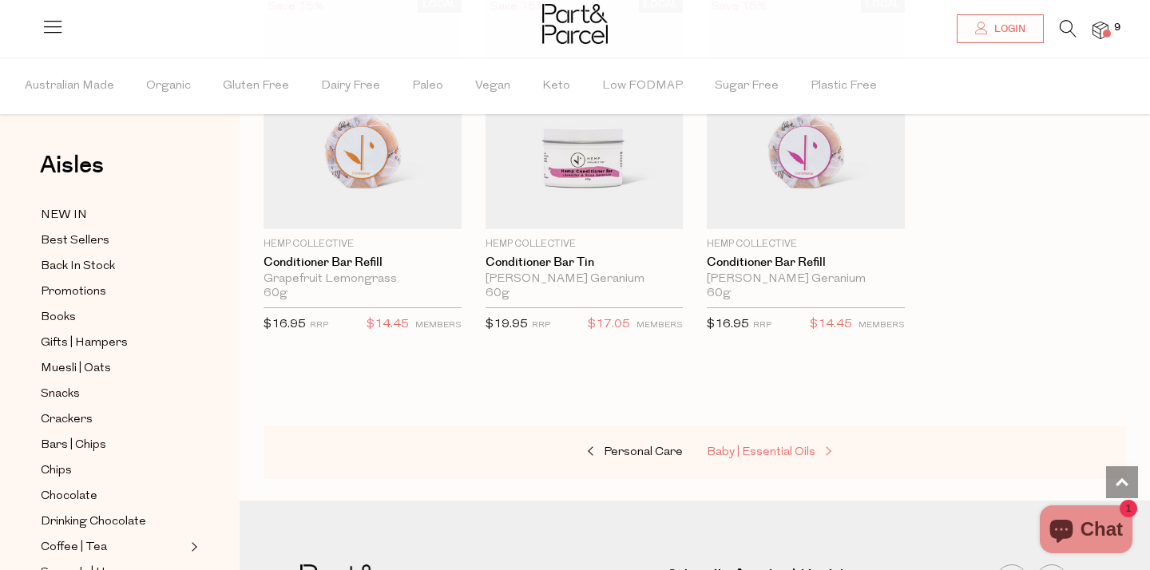
click at [710, 442] on link "Baby | Essential Oils" at bounding box center [787, 452] width 160 height 21
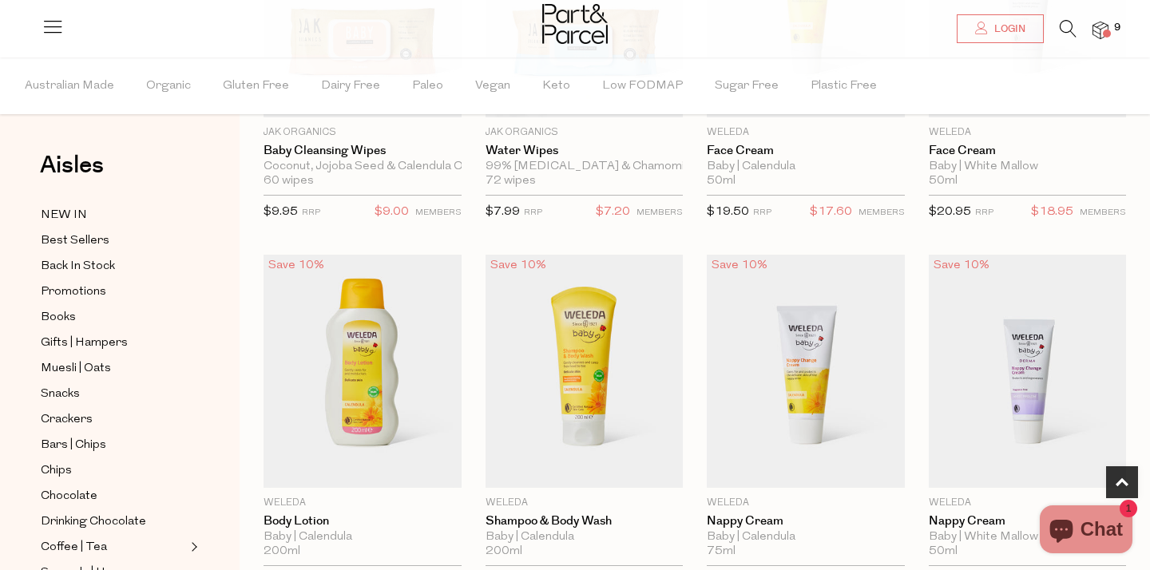
scroll to position [342, 0]
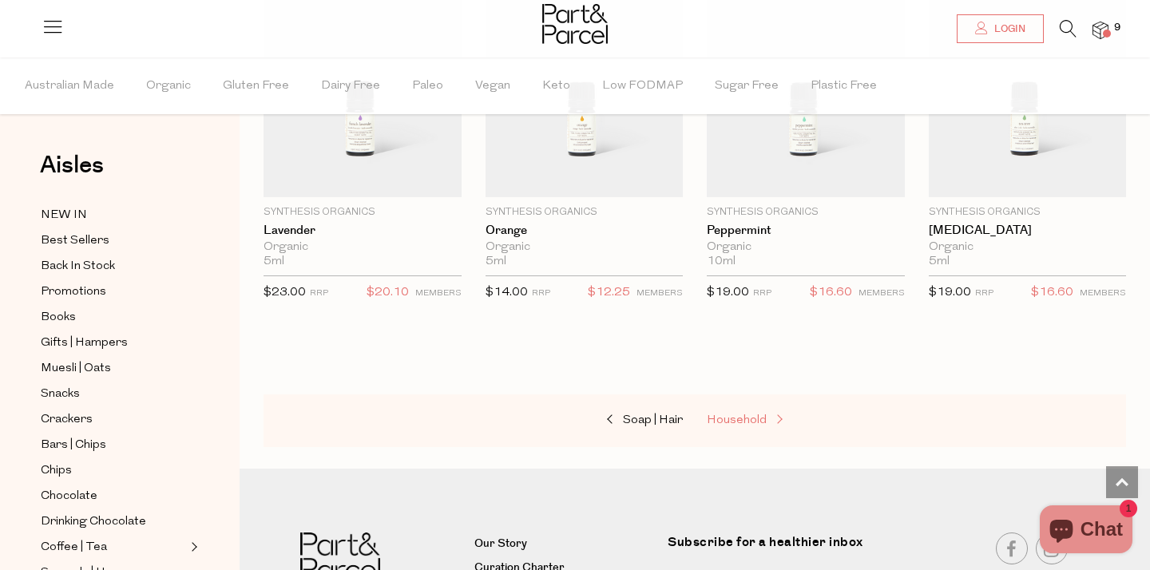
click at [722, 411] on link "Household" at bounding box center [787, 421] width 160 height 21
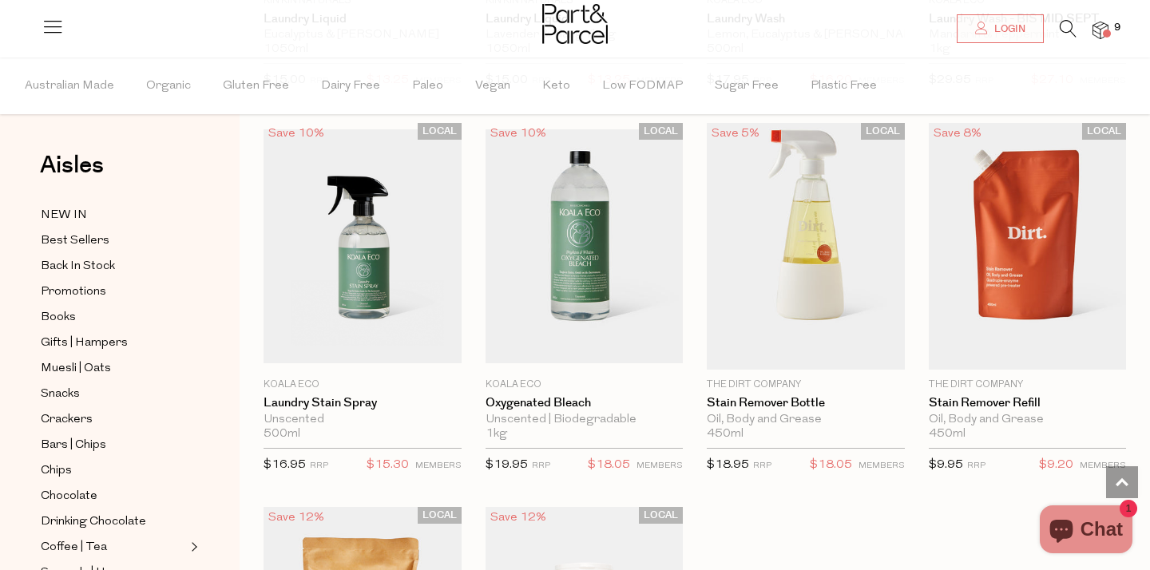
scroll to position [4181, 0]
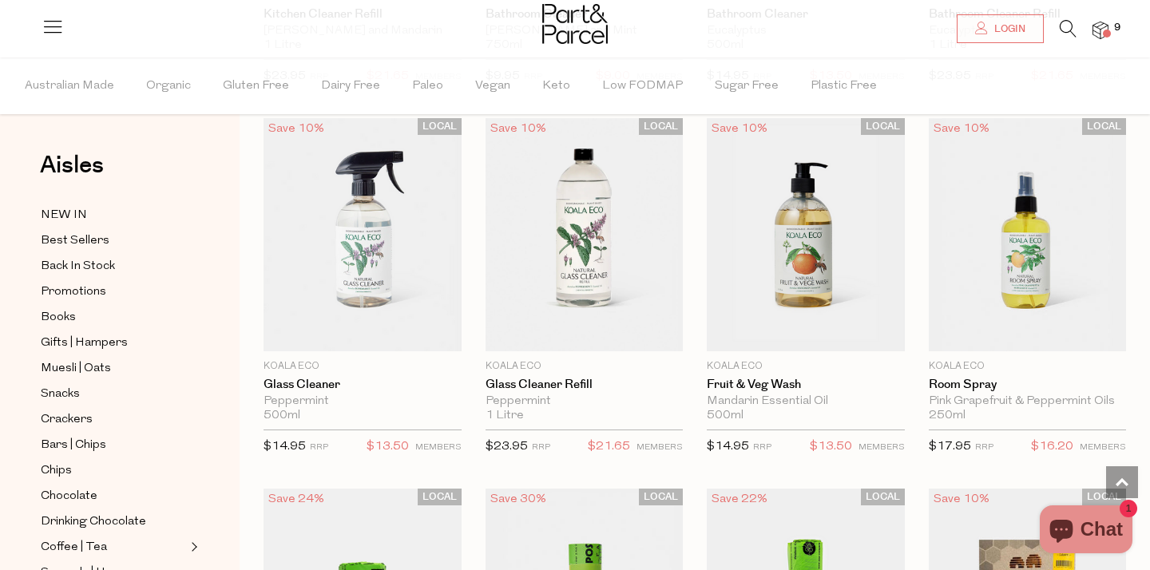
scroll to position [6475, 0]
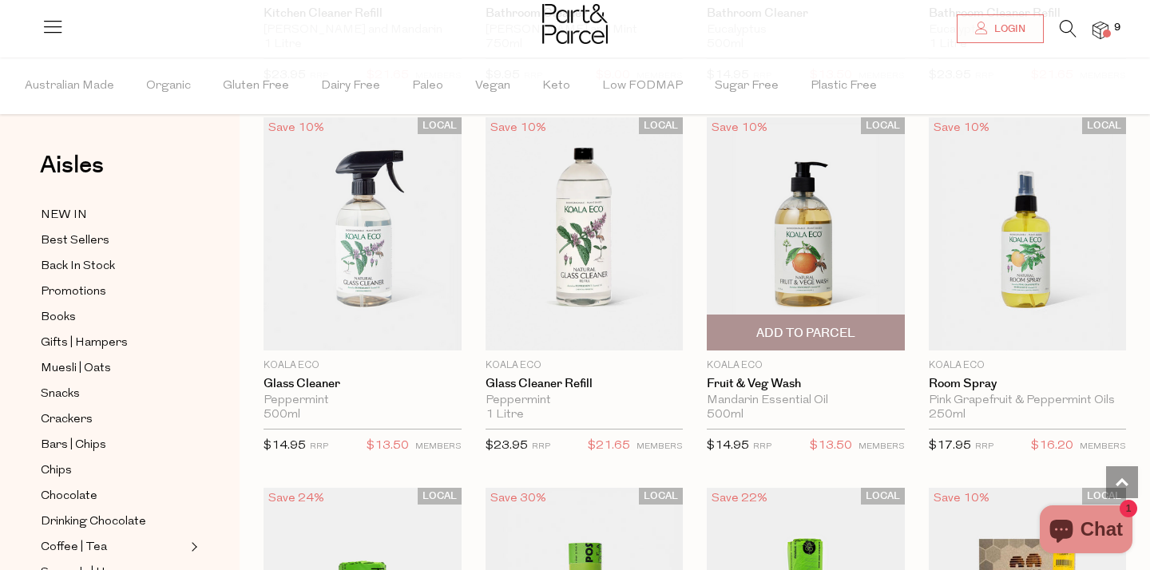
click at [822, 325] on span "Add To Parcel" at bounding box center [805, 333] width 99 height 17
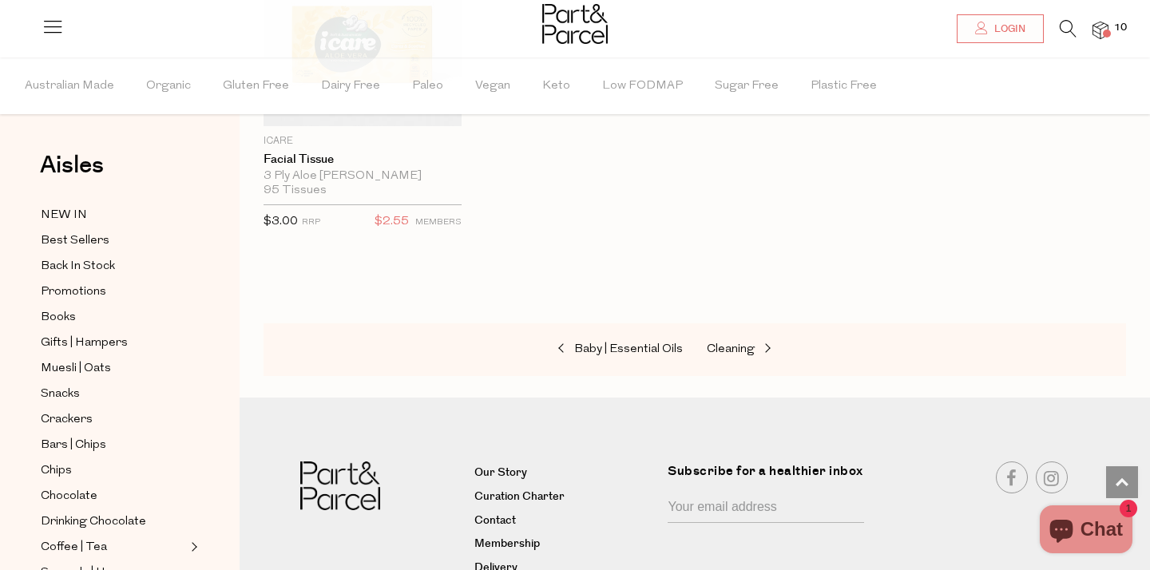
scroll to position [7812, 0]
click at [1109, 26] on div at bounding box center [575, 26] width 1150 height 52
click at [1103, 26] on img at bounding box center [1101, 31] width 16 height 18
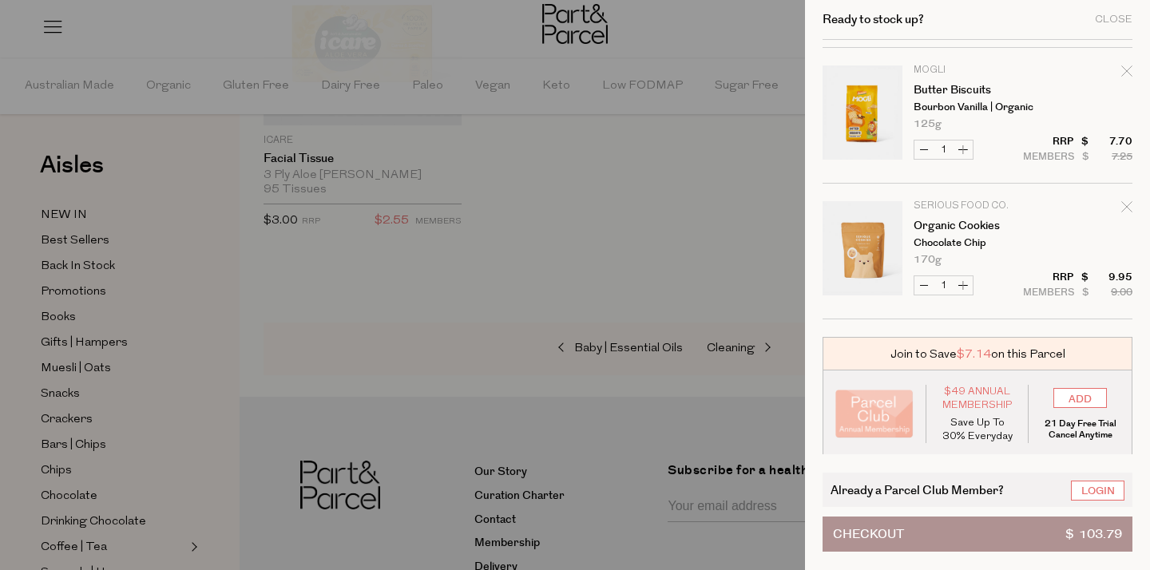
scroll to position [1082, 0]
